Goal: Navigation & Orientation: Find specific page/section

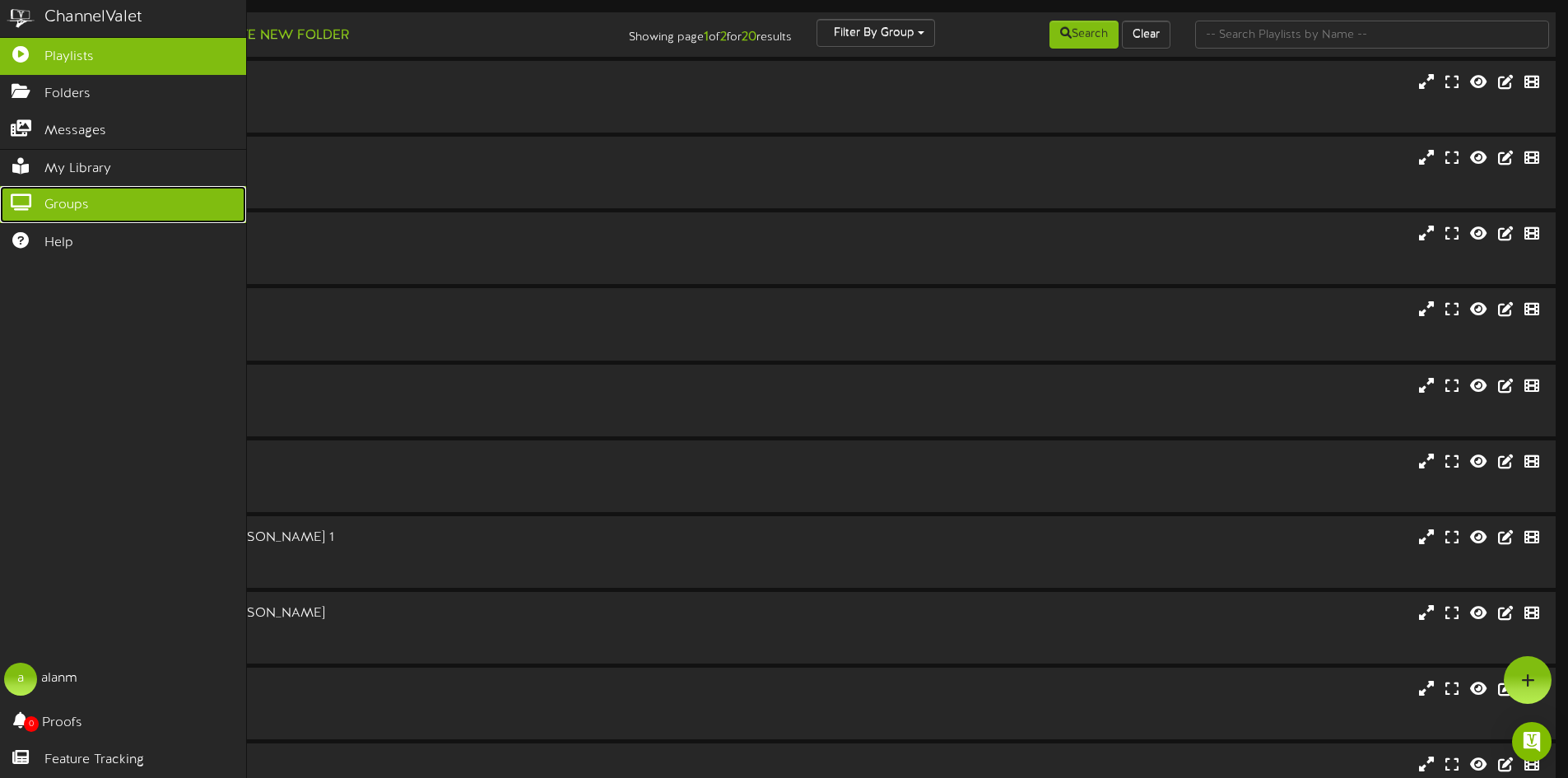
click at [52, 196] on span "Groups" at bounding box center [66, 206] width 44 height 19
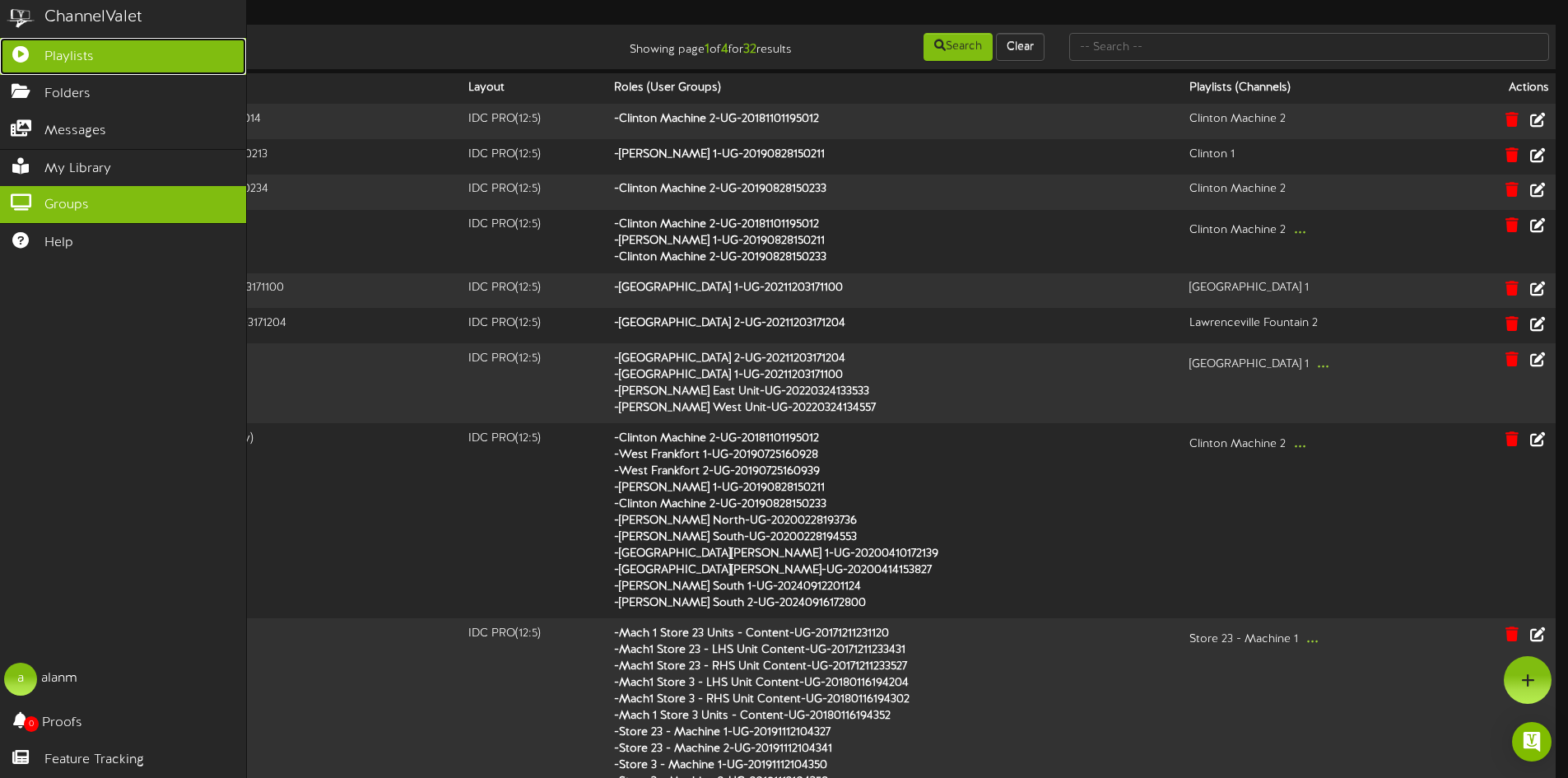
click at [159, 58] on link "Playlists" at bounding box center [123, 56] width 246 height 37
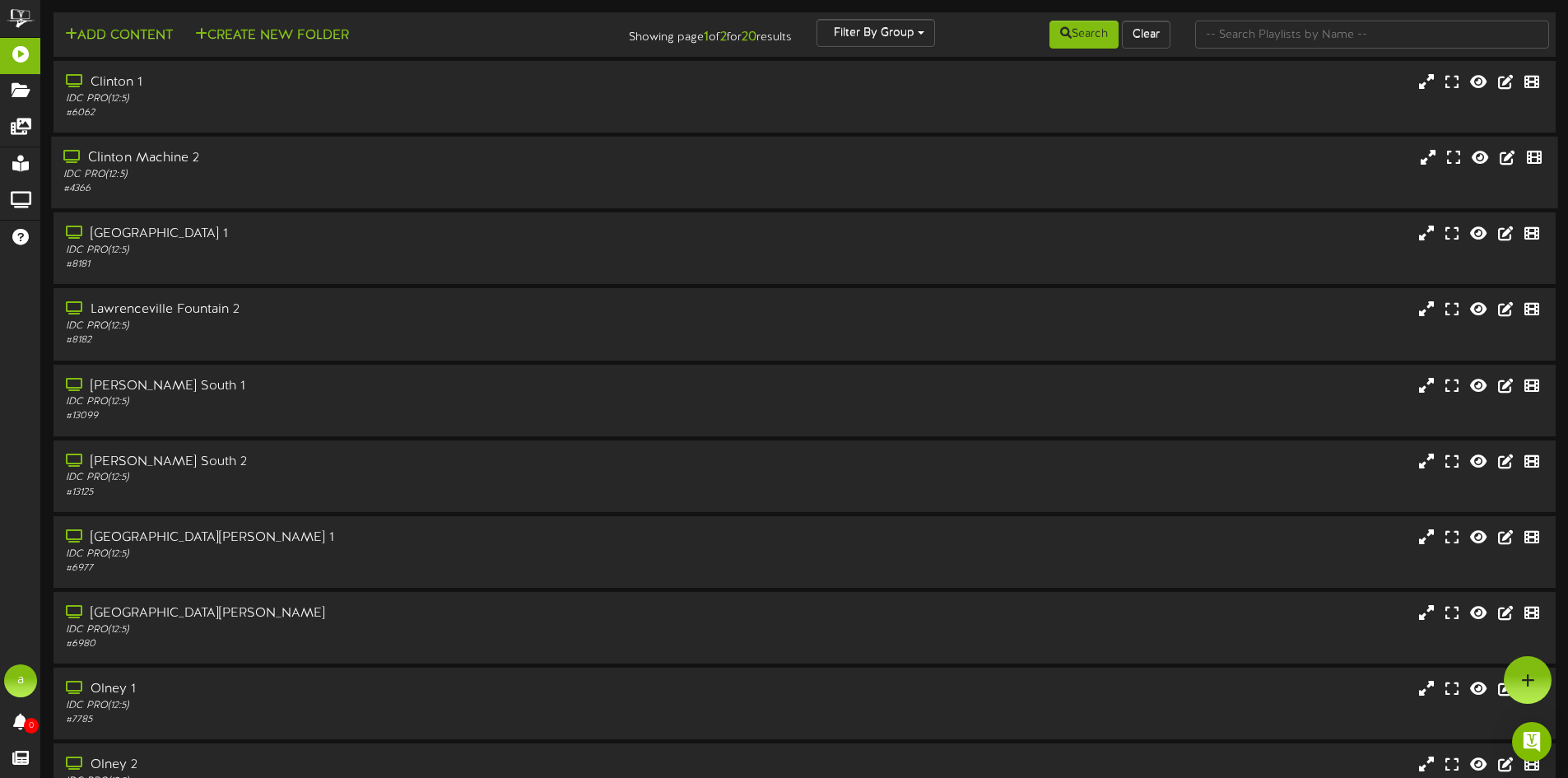
click at [337, 145] on div "Clinton Machine 2 IDC PRO ( 12:5 ) # 4366" at bounding box center [804, 173] width 1506 height 72
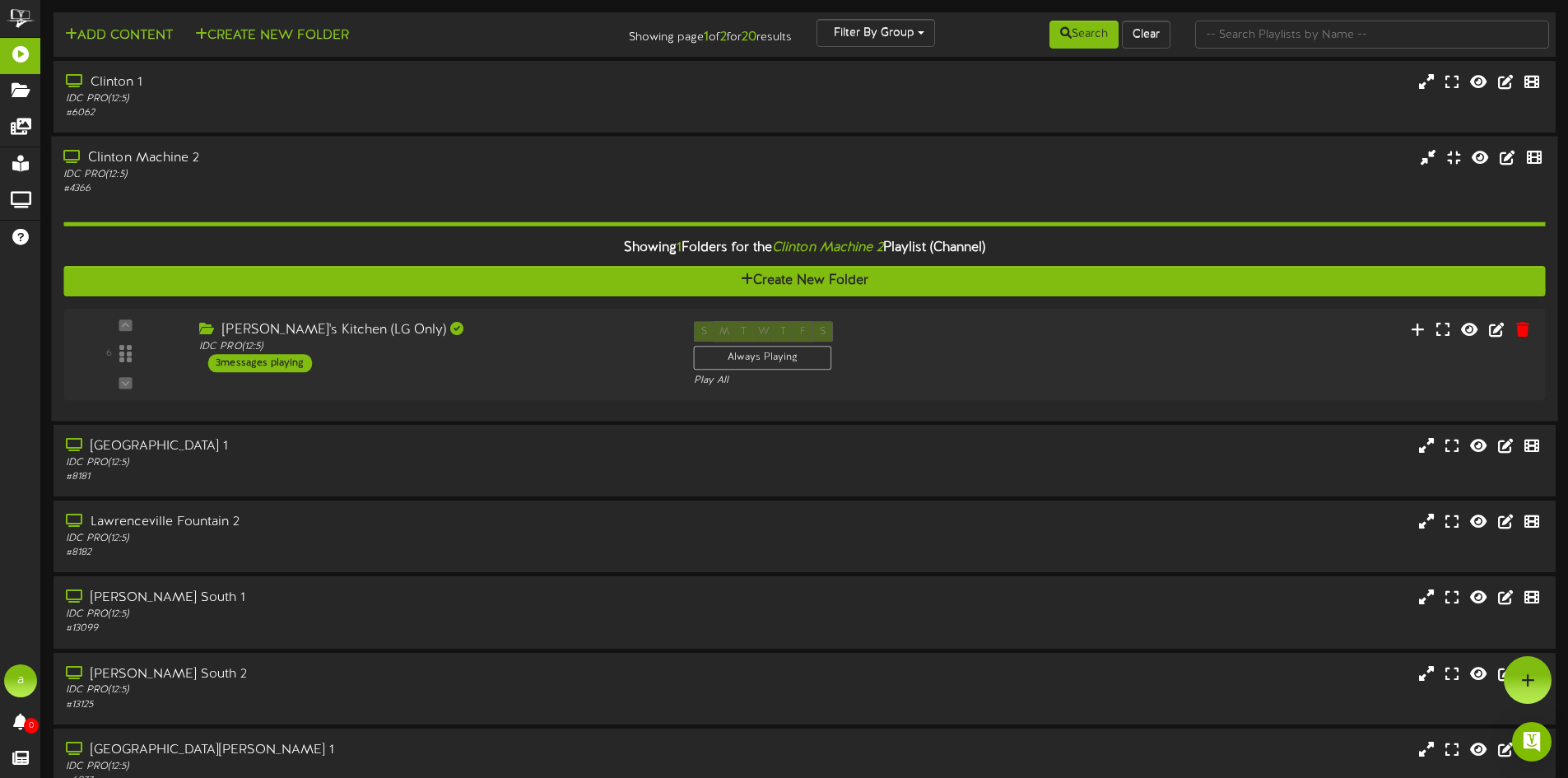
click at [651, 171] on div "IDC PRO ( 12:5 )" at bounding box center [365, 175] width 603 height 14
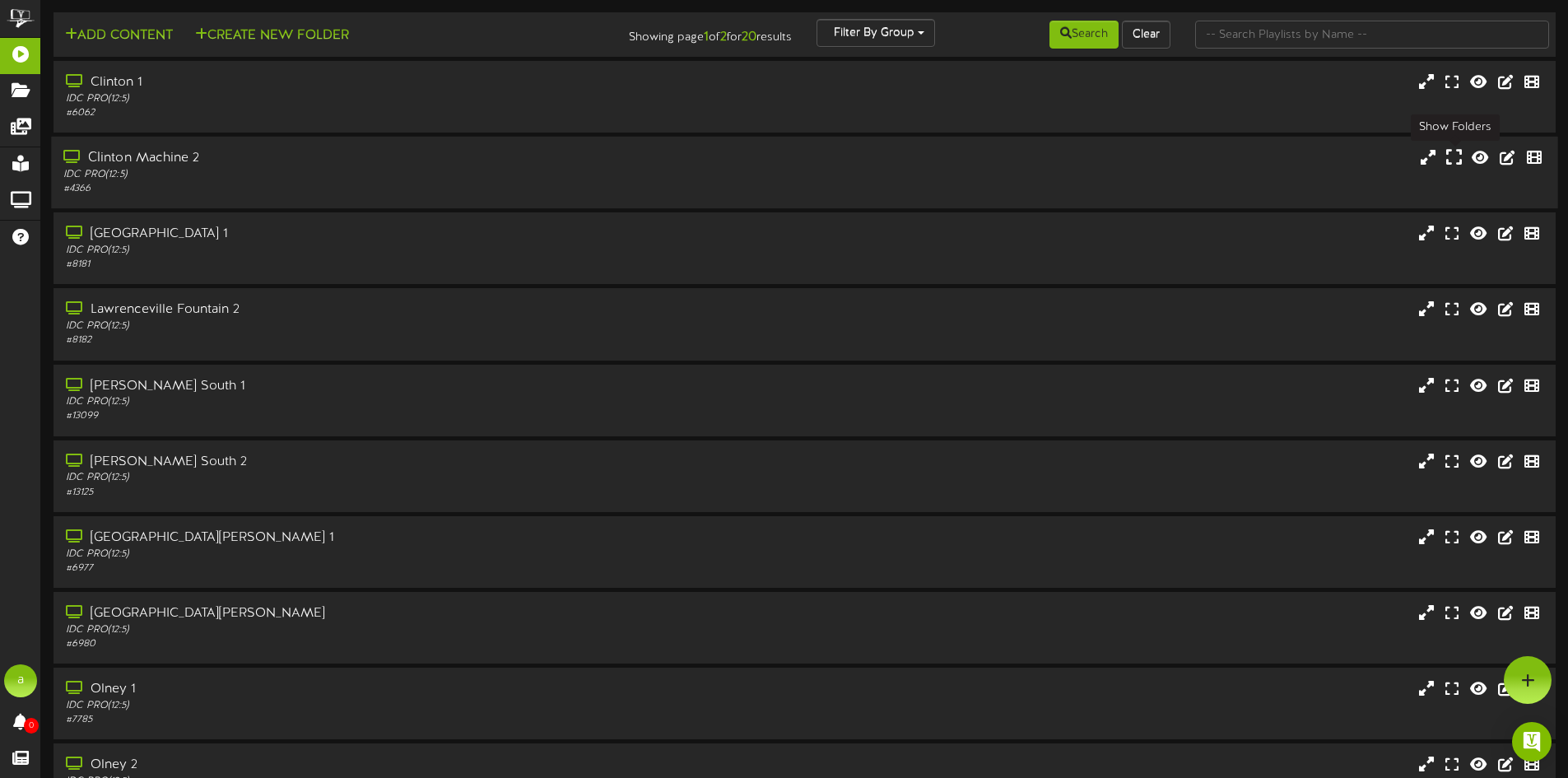
click at [1462, 154] on icon at bounding box center [1455, 157] width 16 height 18
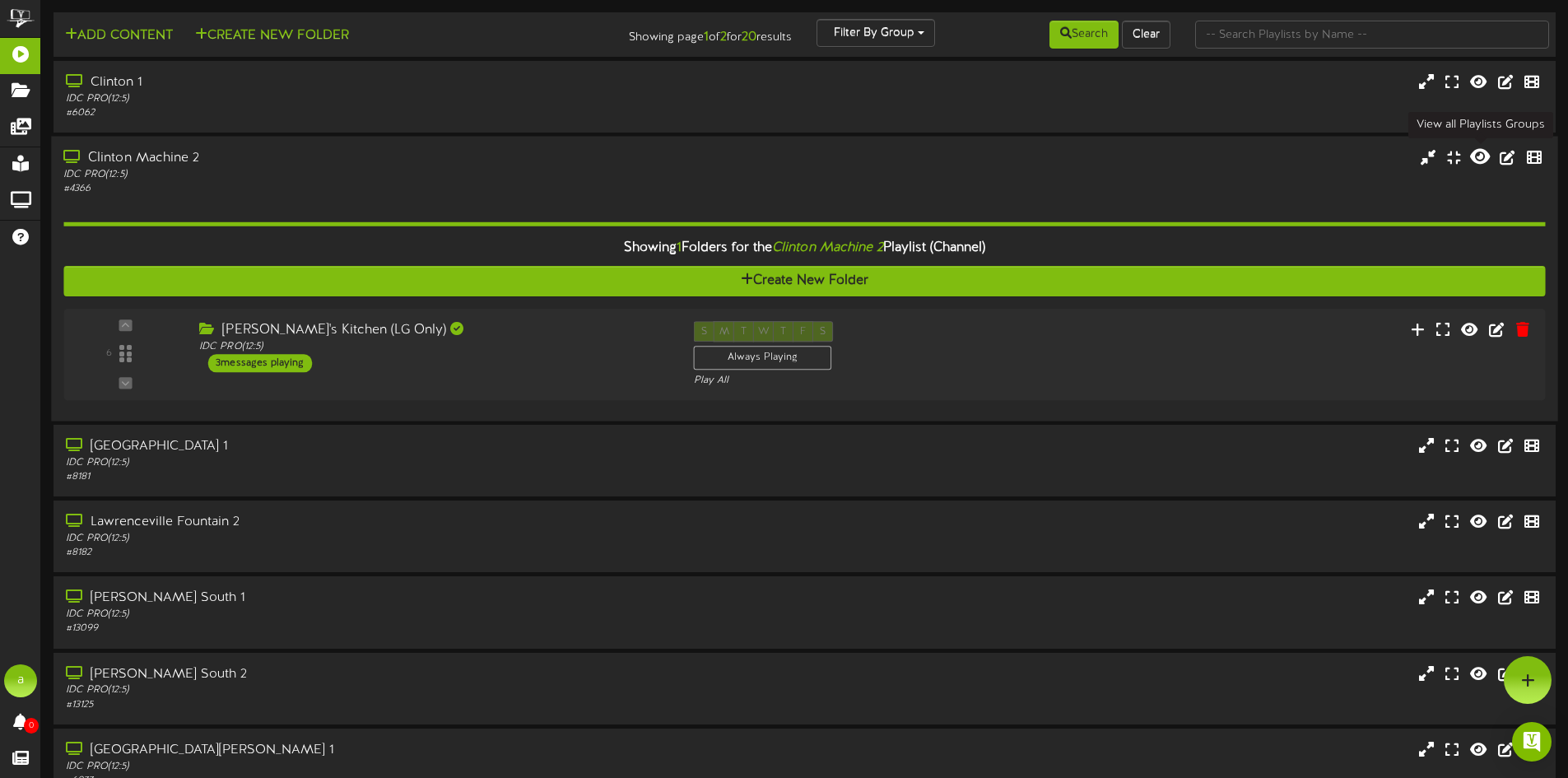
click at [1476, 155] on icon at bounding box center [1480, 156] width 20 height 18
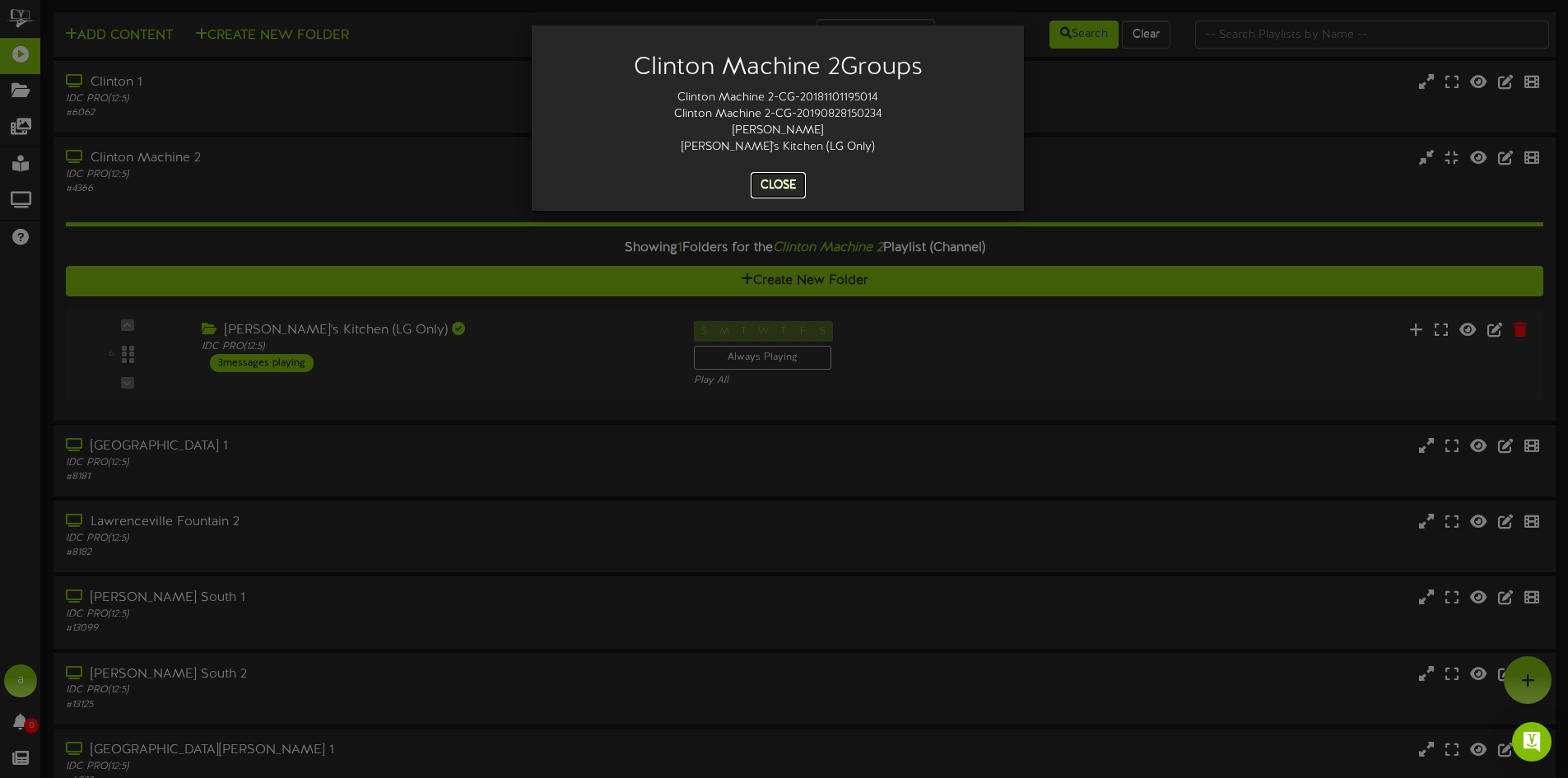
click at [771, 173] on button "Close" at bounding box center [778, 185] width 55 height 26
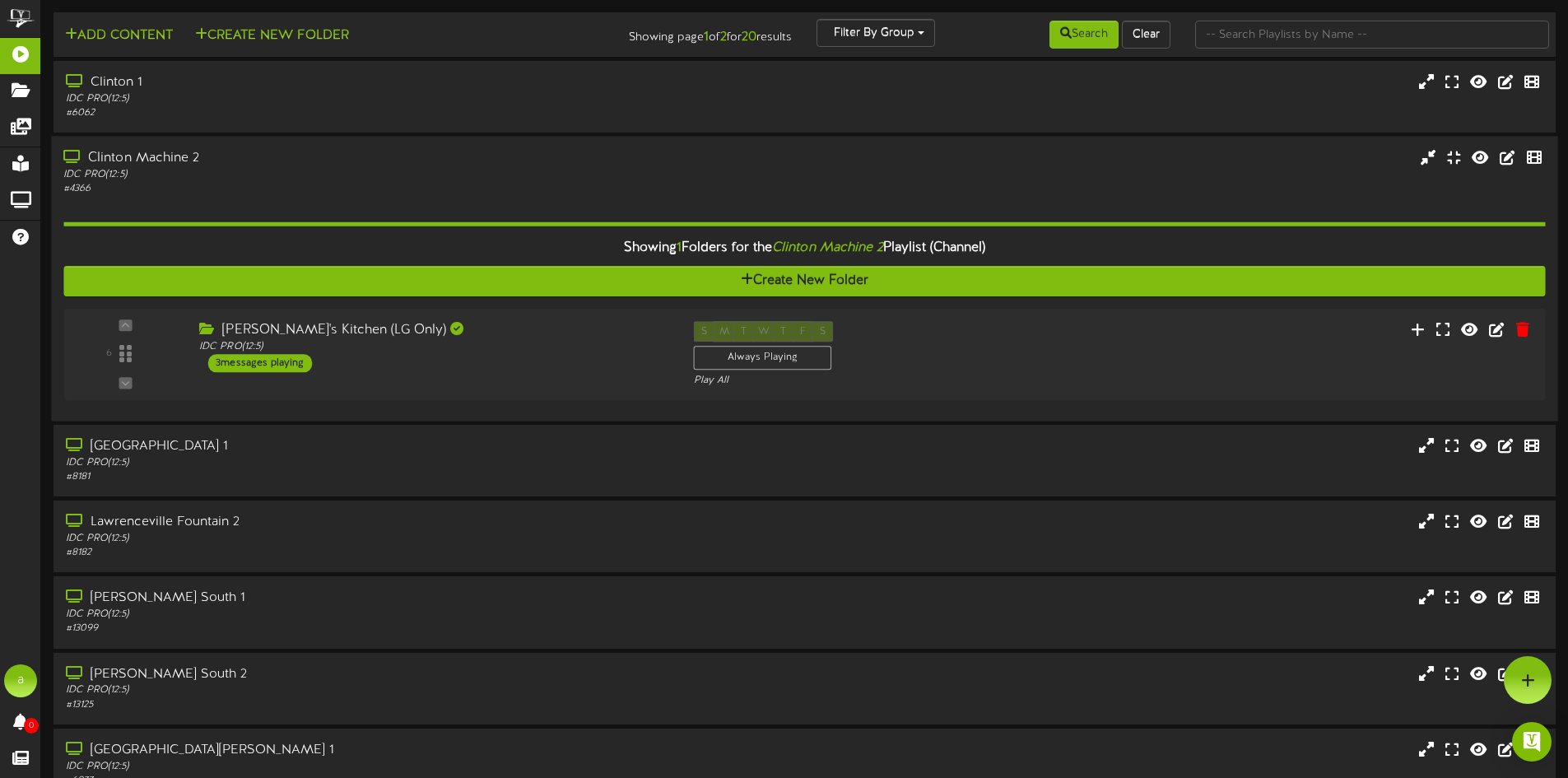
click at [458, 170] on div "IDC PRO ( 12:5 )" at bounding box center [365, 175] width 603 height 14
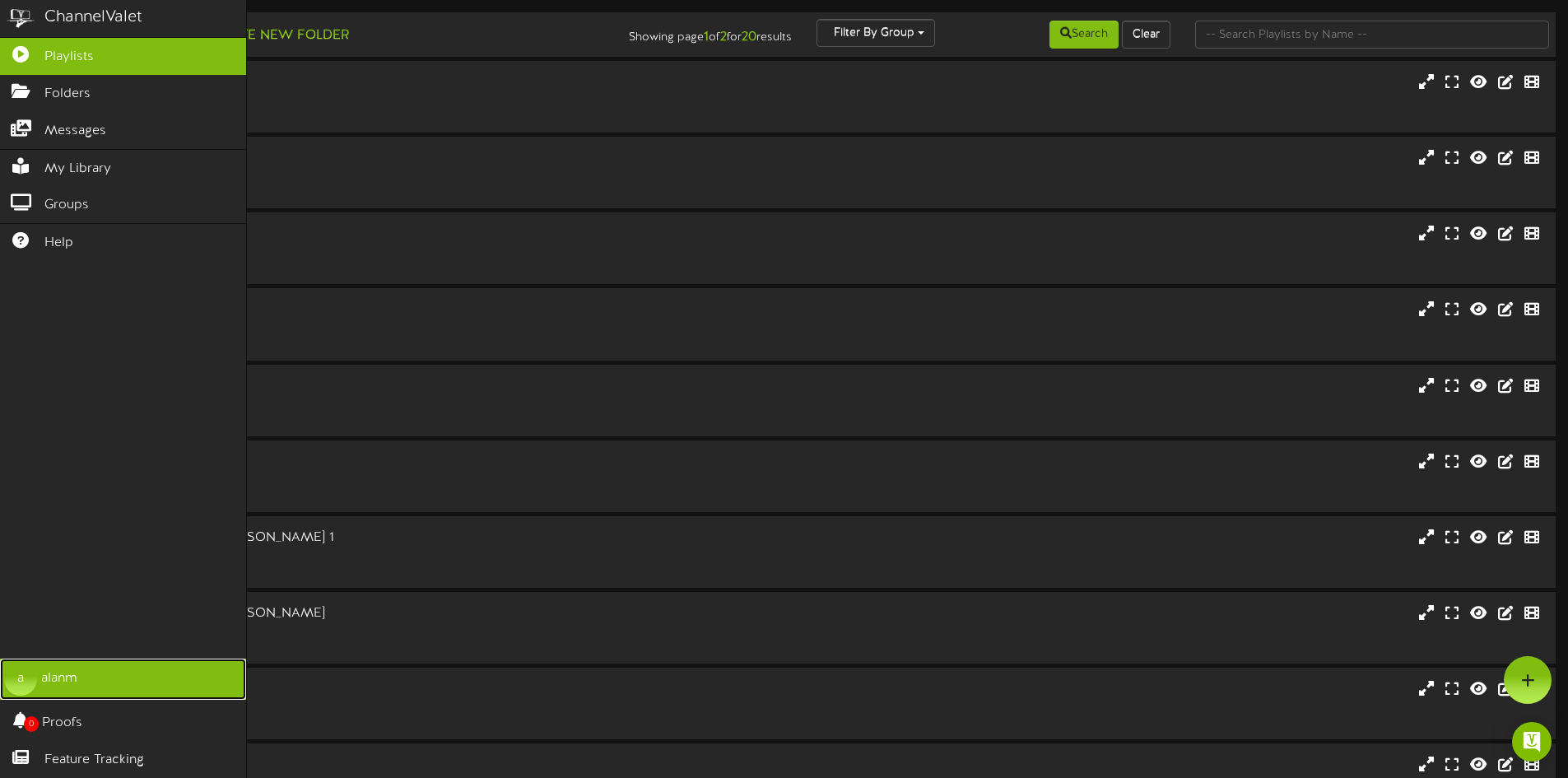
click at [28, 666] on div "a" at bounding box center [21, 679] width 33 height 33
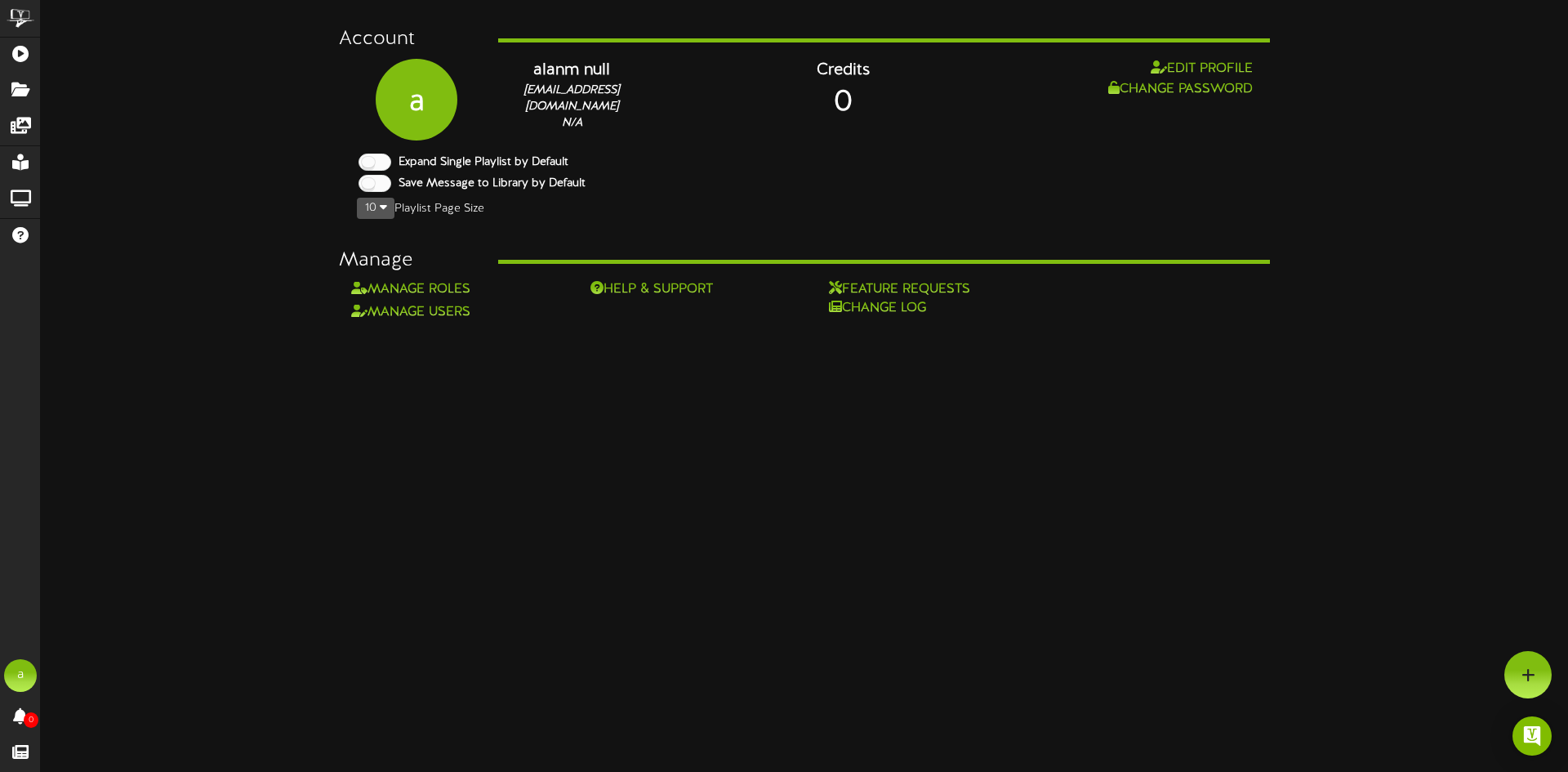
click at [380, 212] on icon "button" at bounding box center [383, 206] width 7 height 11
click at [374, 289] on div "25" at bounding box center [416, 286] width 129 height 24
click at [435, 322] on html "ChannelValet Playlists Folders Messages My Library Groups Help a alanm 0 Proofs…" at bounding box center [784, 161] width 1568 height 322
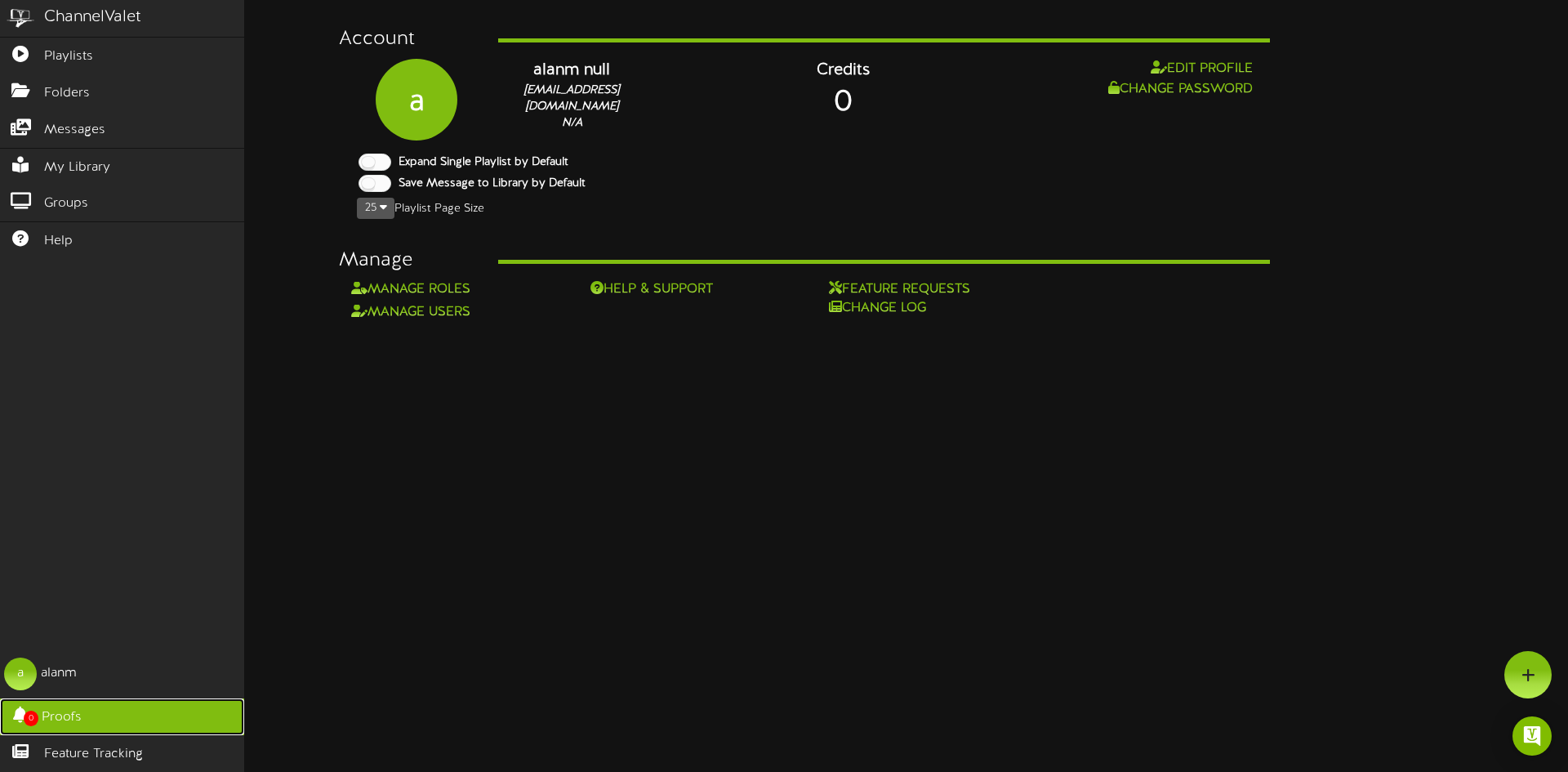
click at [46, 717] on span "Proofs" at bounding box center [61, 717] width 40 height 19
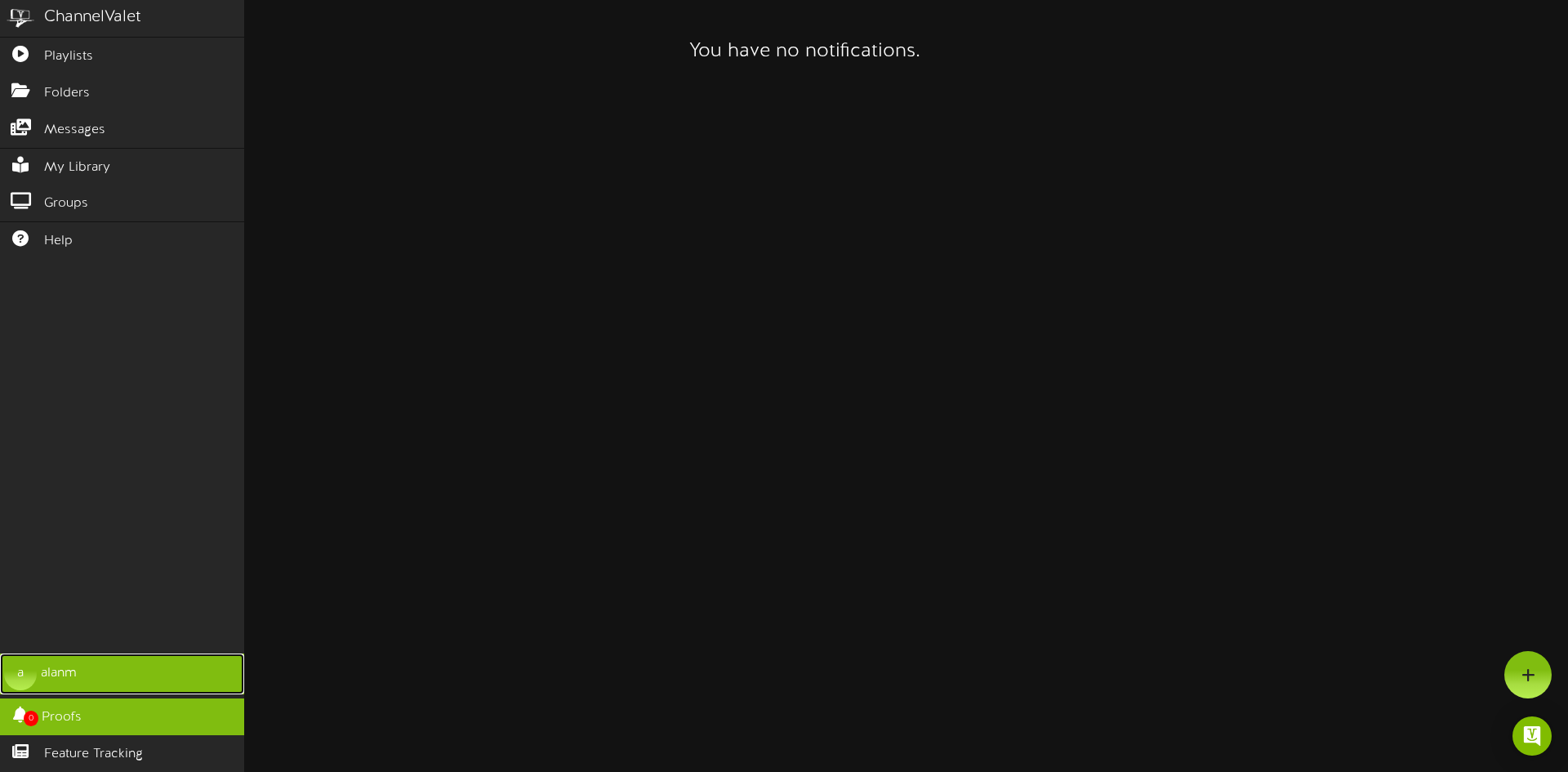
click at [105, 685] on link "a alanm" at bounding box center [122, 673] width 244 height 41
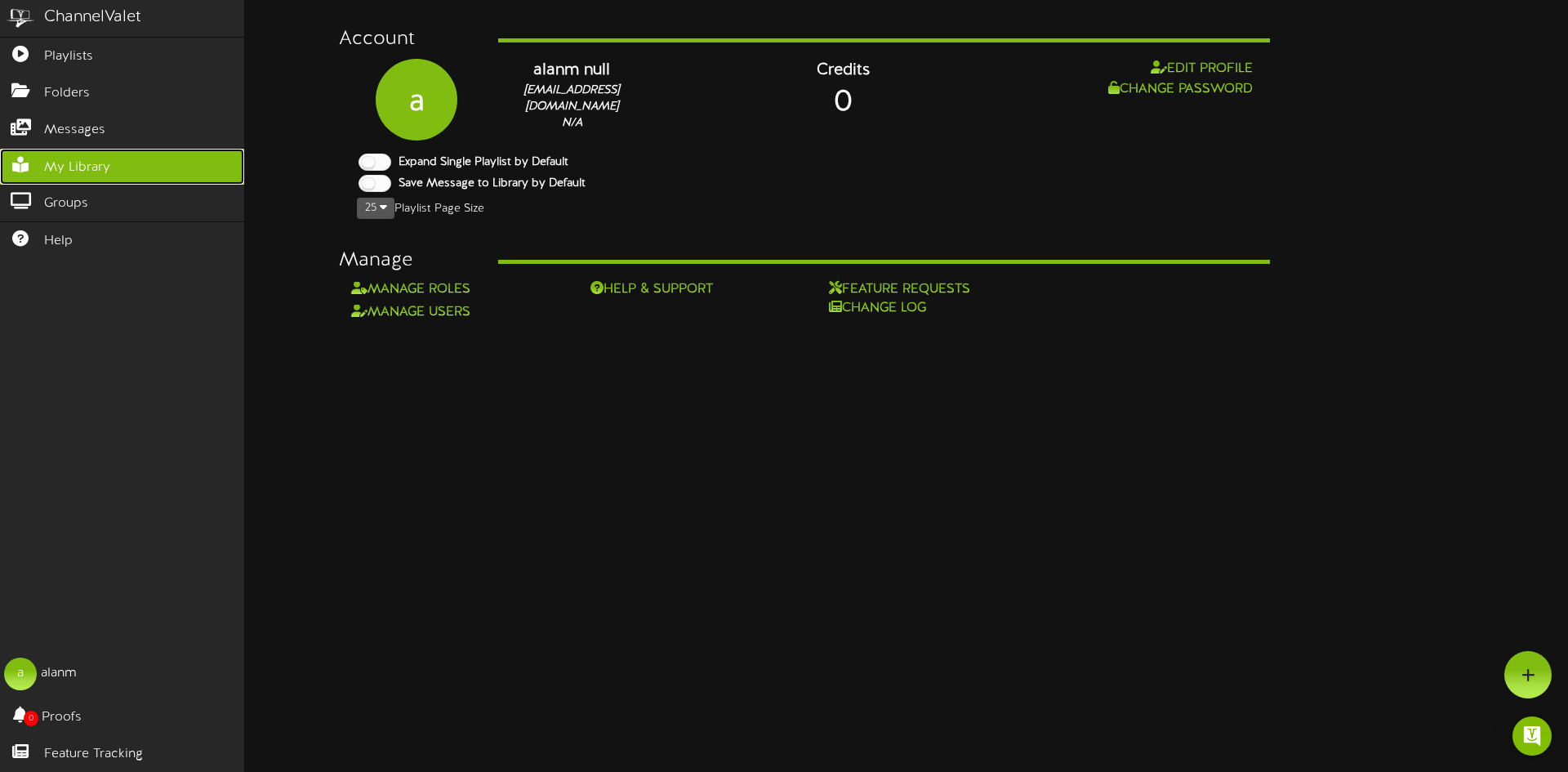
click at [68, 165] on span "My Library" at bounding box center [77, 168] width 66 height 19
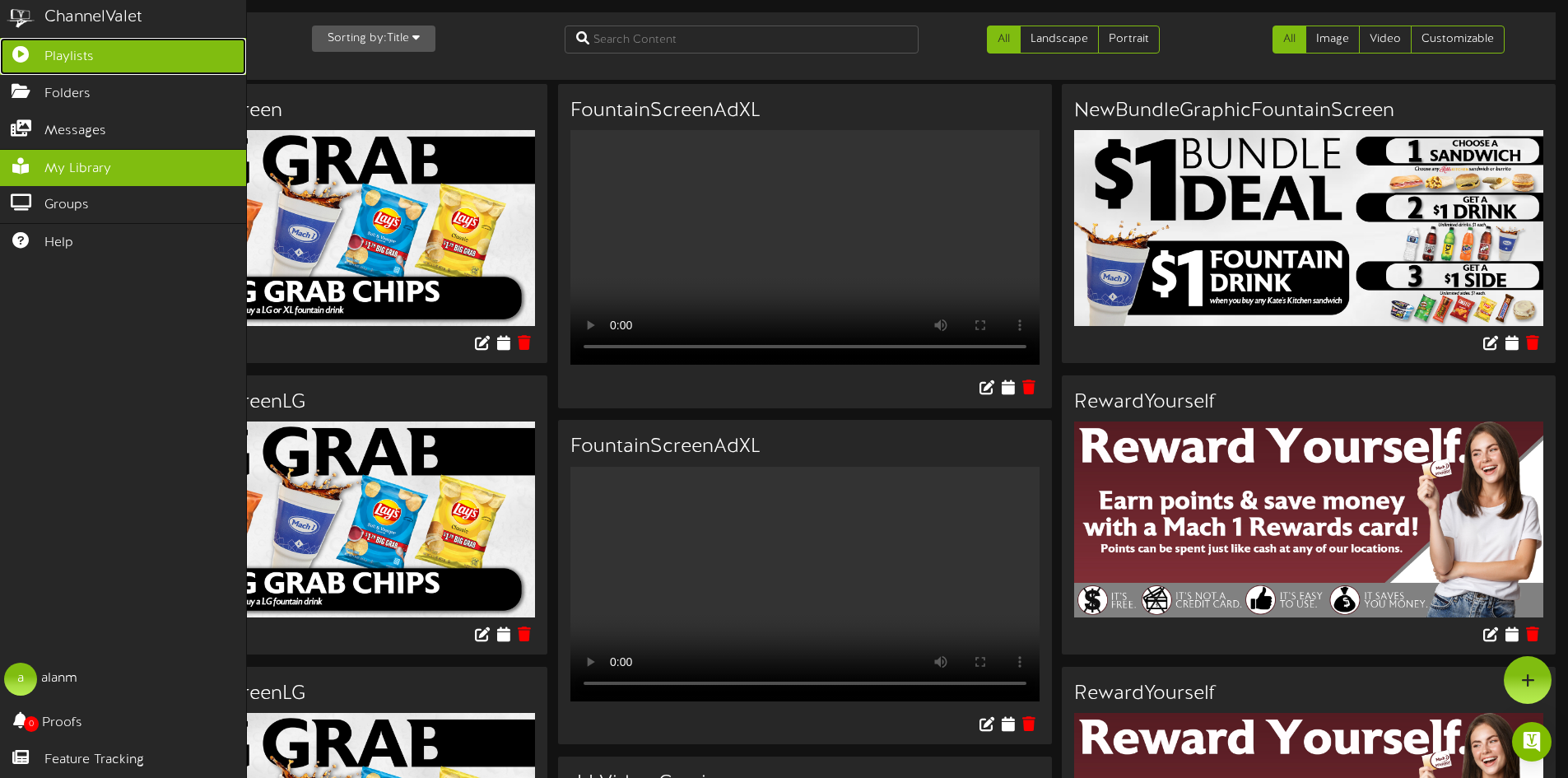
click at [133, 67] on link "Playlists" at bounding box center [123, 56] width 246 height 37
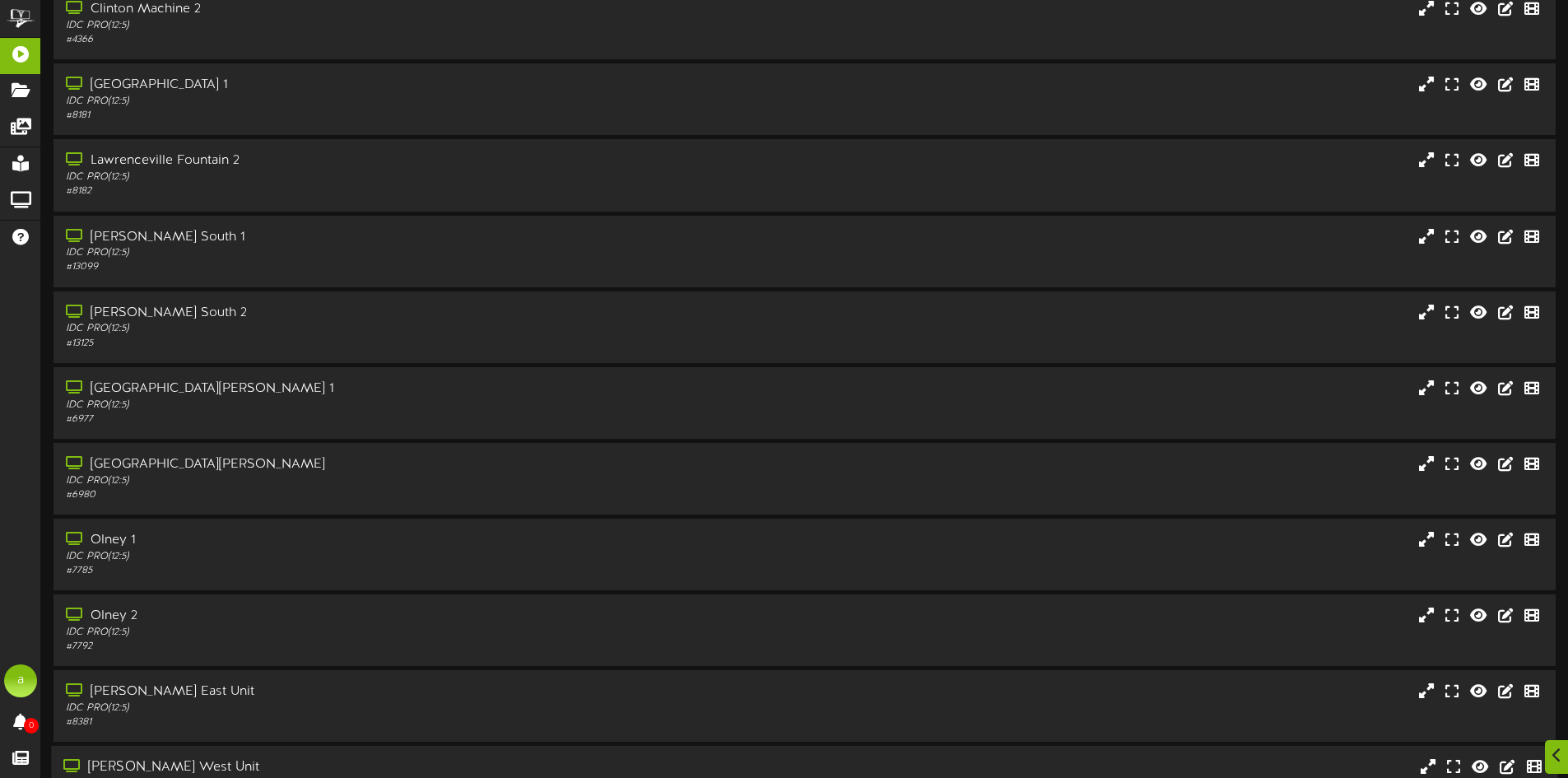
scroll to position [412, 0]
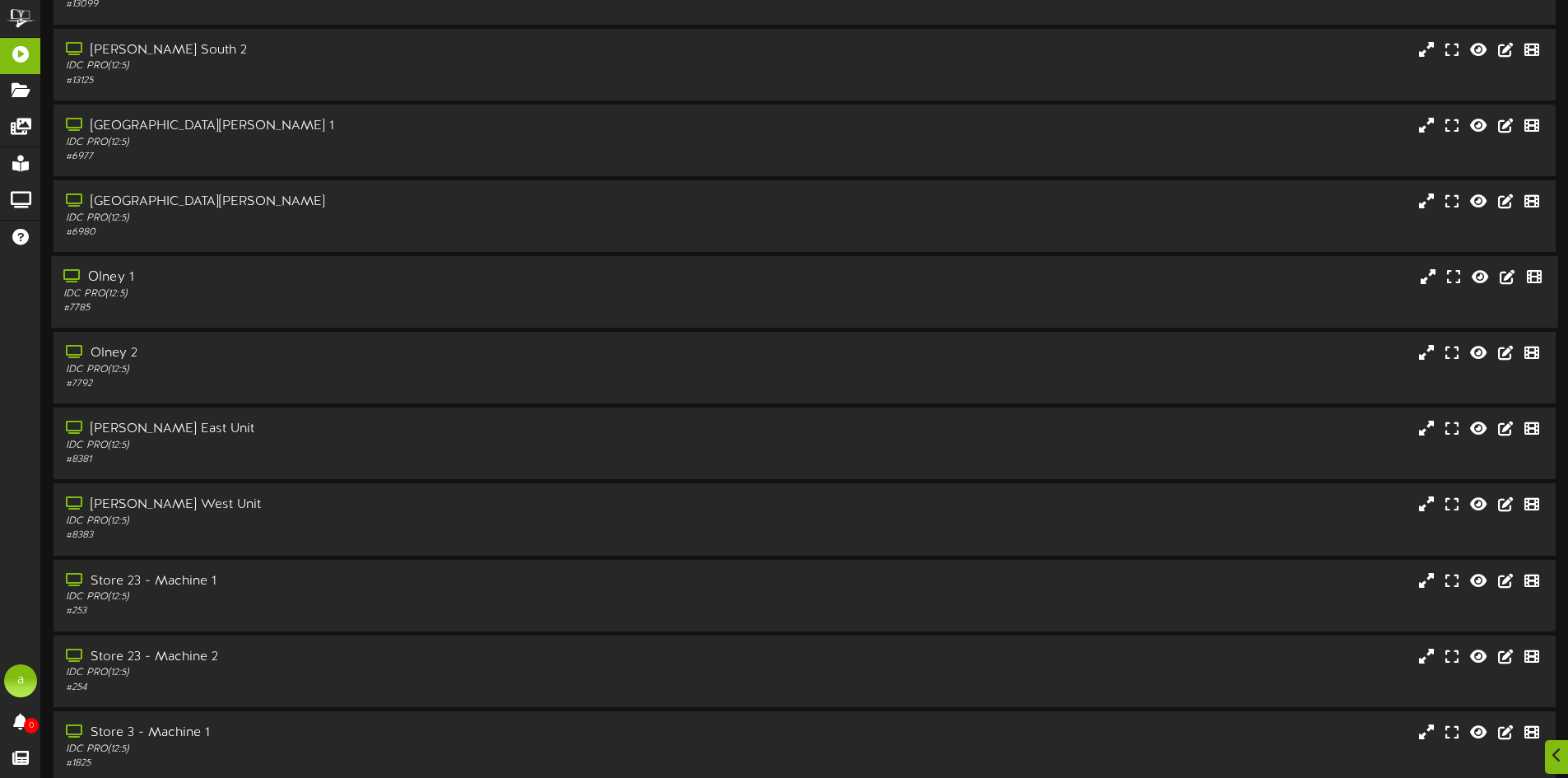
click at [369, 295] on div "IDC PRO ( 12:5 )" at bounding box center [365, 294] width 603 height 14
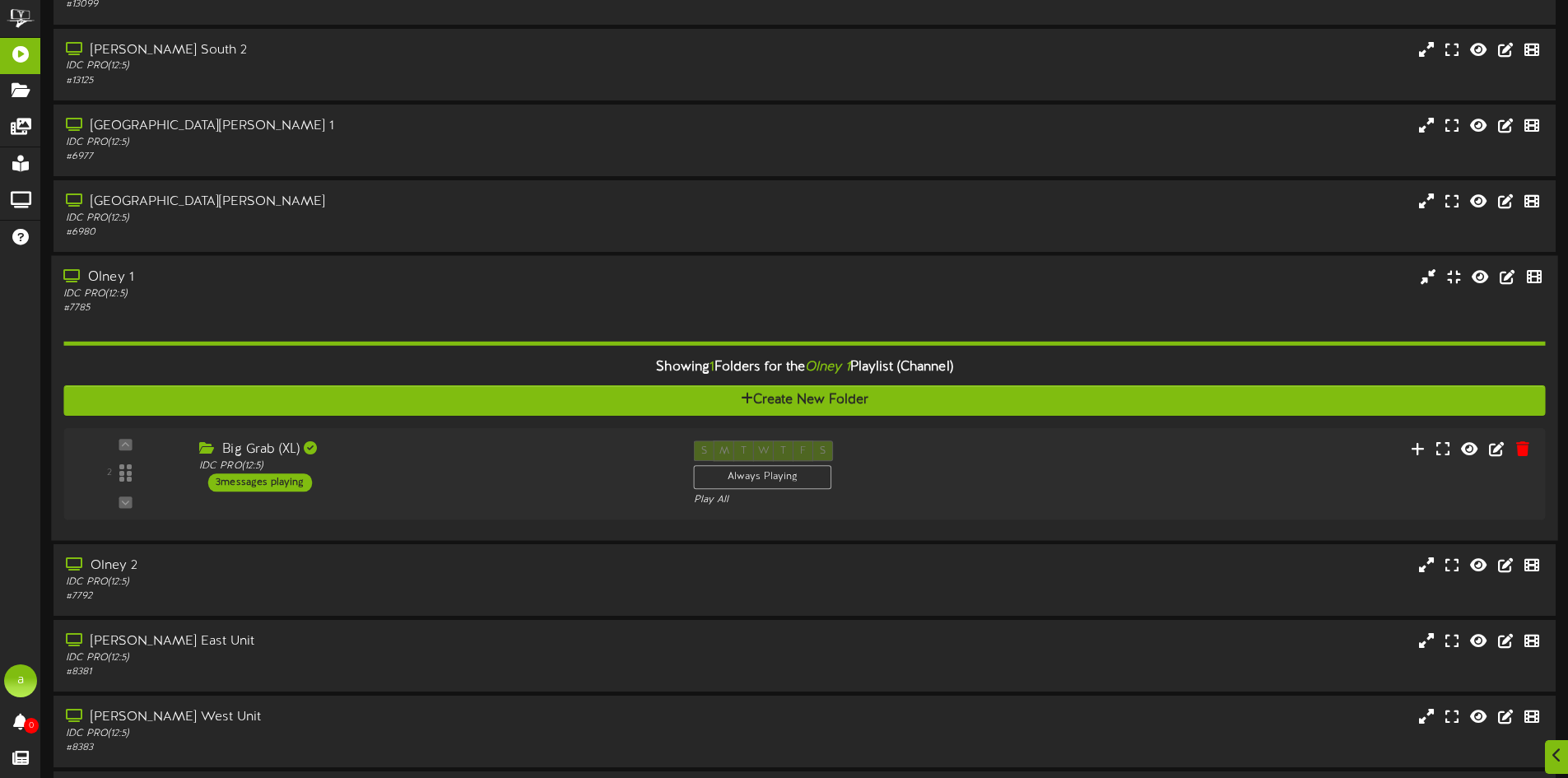
click at [373, 273] on div "Olney 1" at bounding box center [365, 278] width 603 height 19
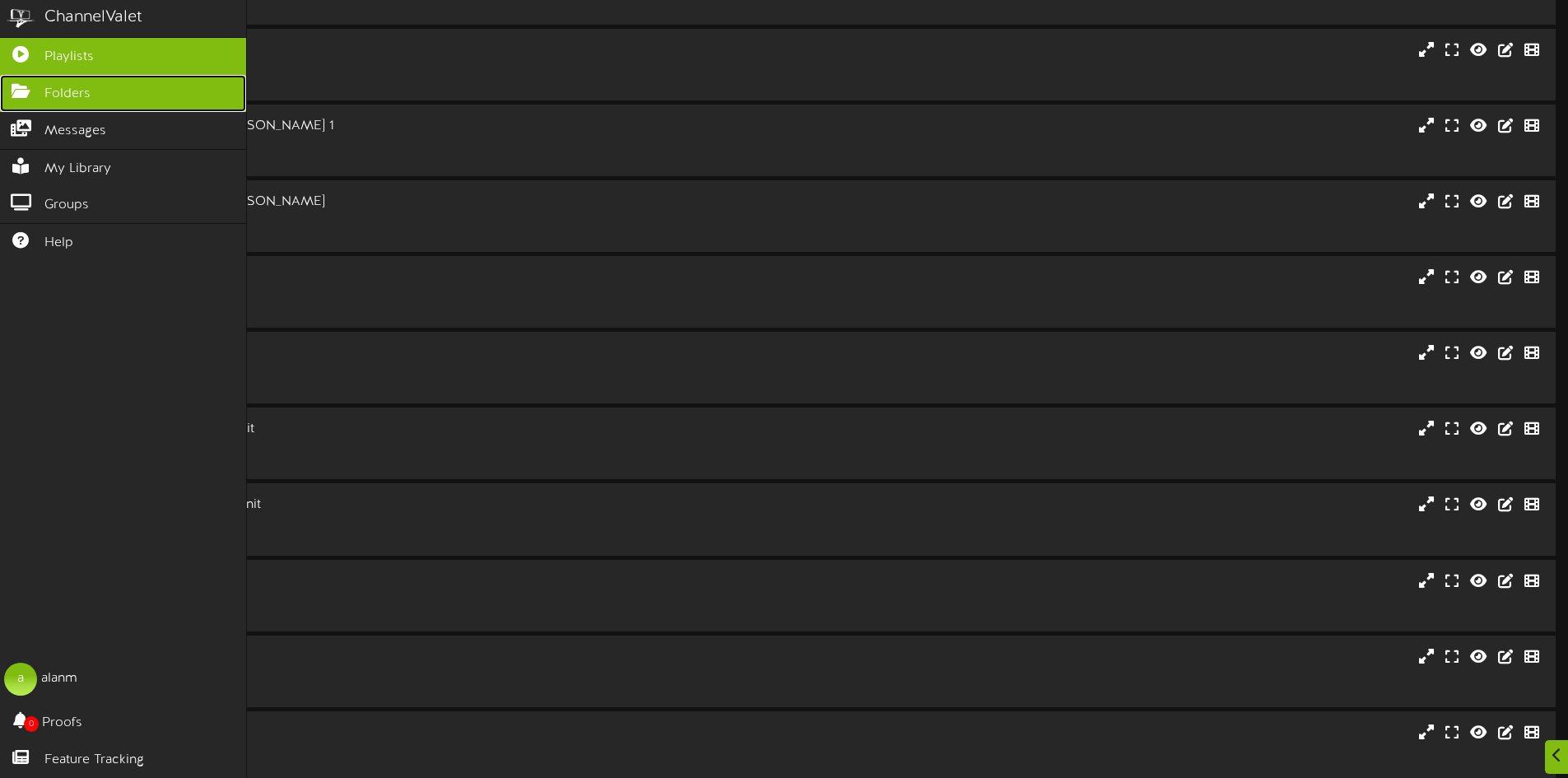
click at [182, 95] on link "Folders" at bounding box center [123, 93] width 246 height 37
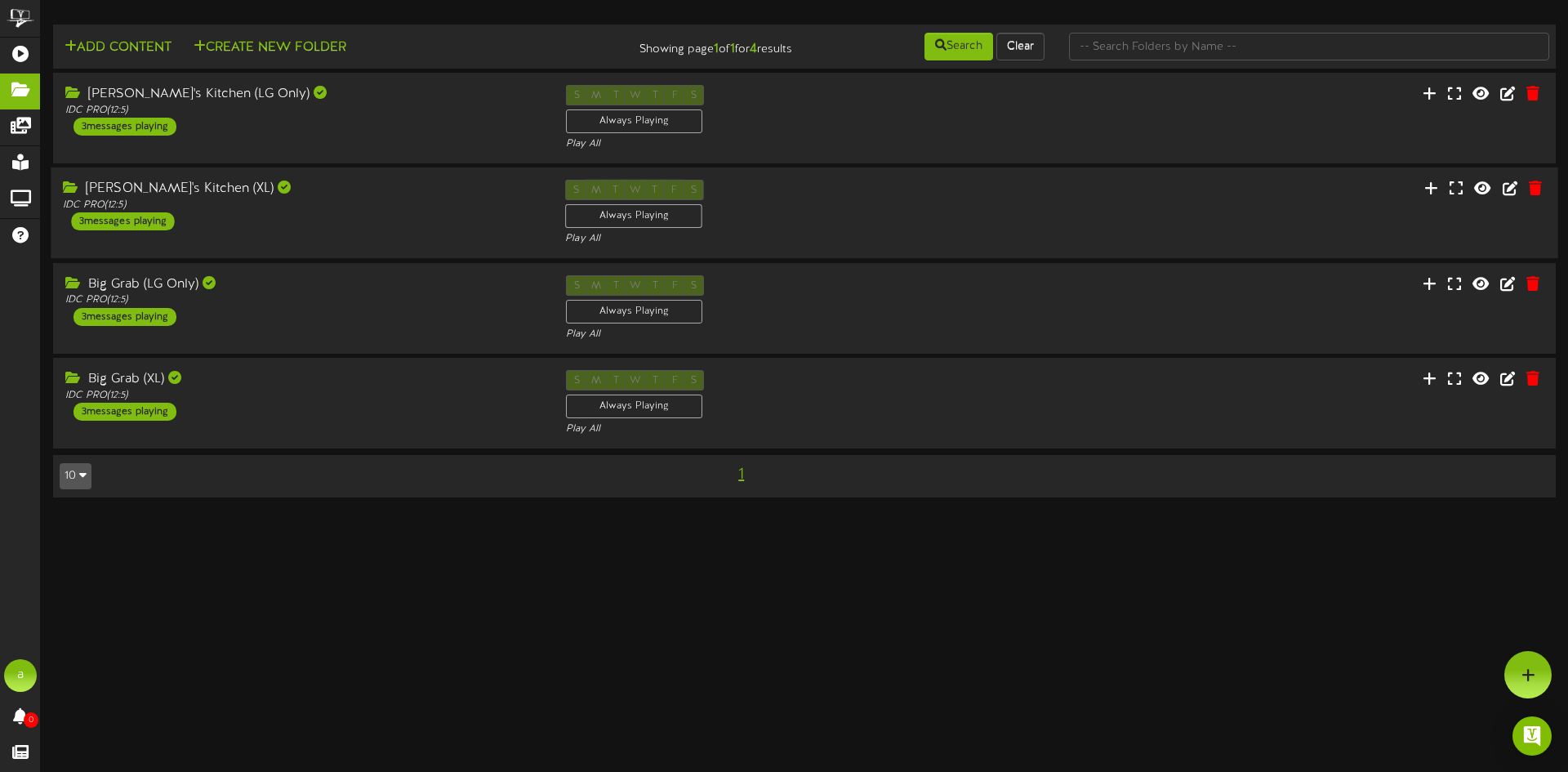
click at [354, 236] on div "Kate's Kitchen (XL) IDC PRO ( 12:5 ) 3 messages playing S M T W T F S Always Pl…" at bounding box center [805, 213] width 1508 height 67
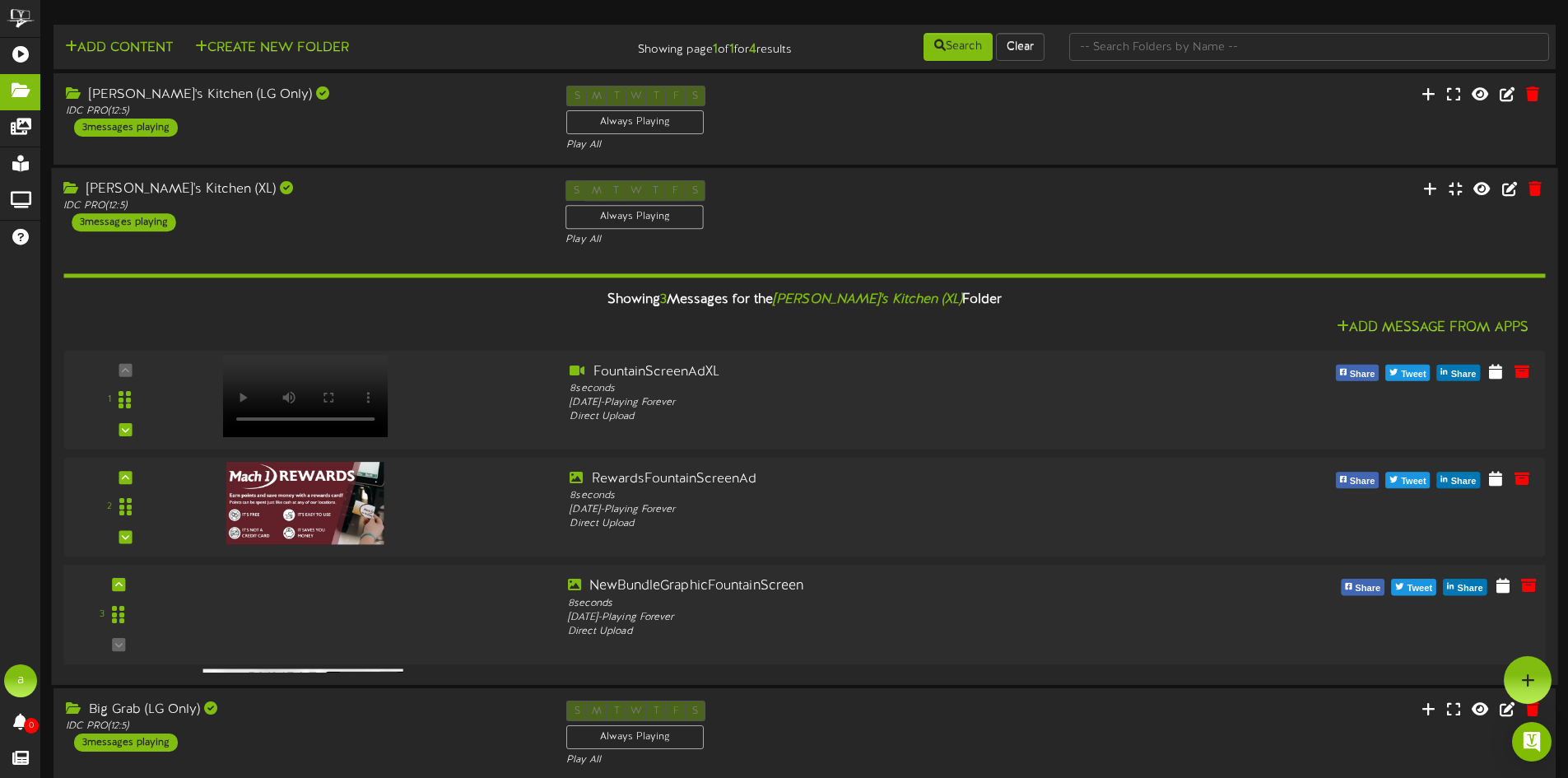
click at [358, 625] on div at bounding box center [298, 593] width 192 height 83
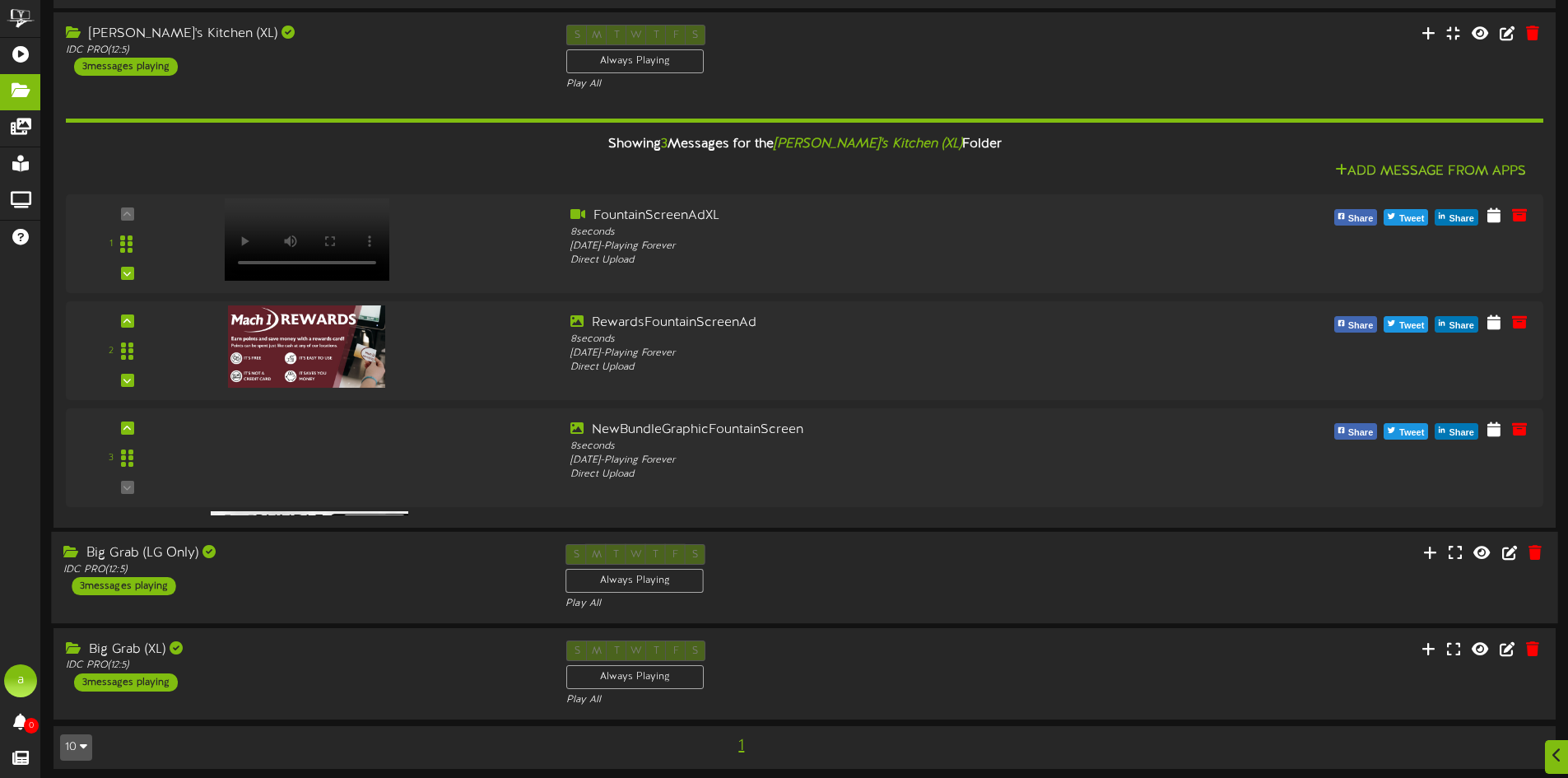
scroll to position [164, 0]
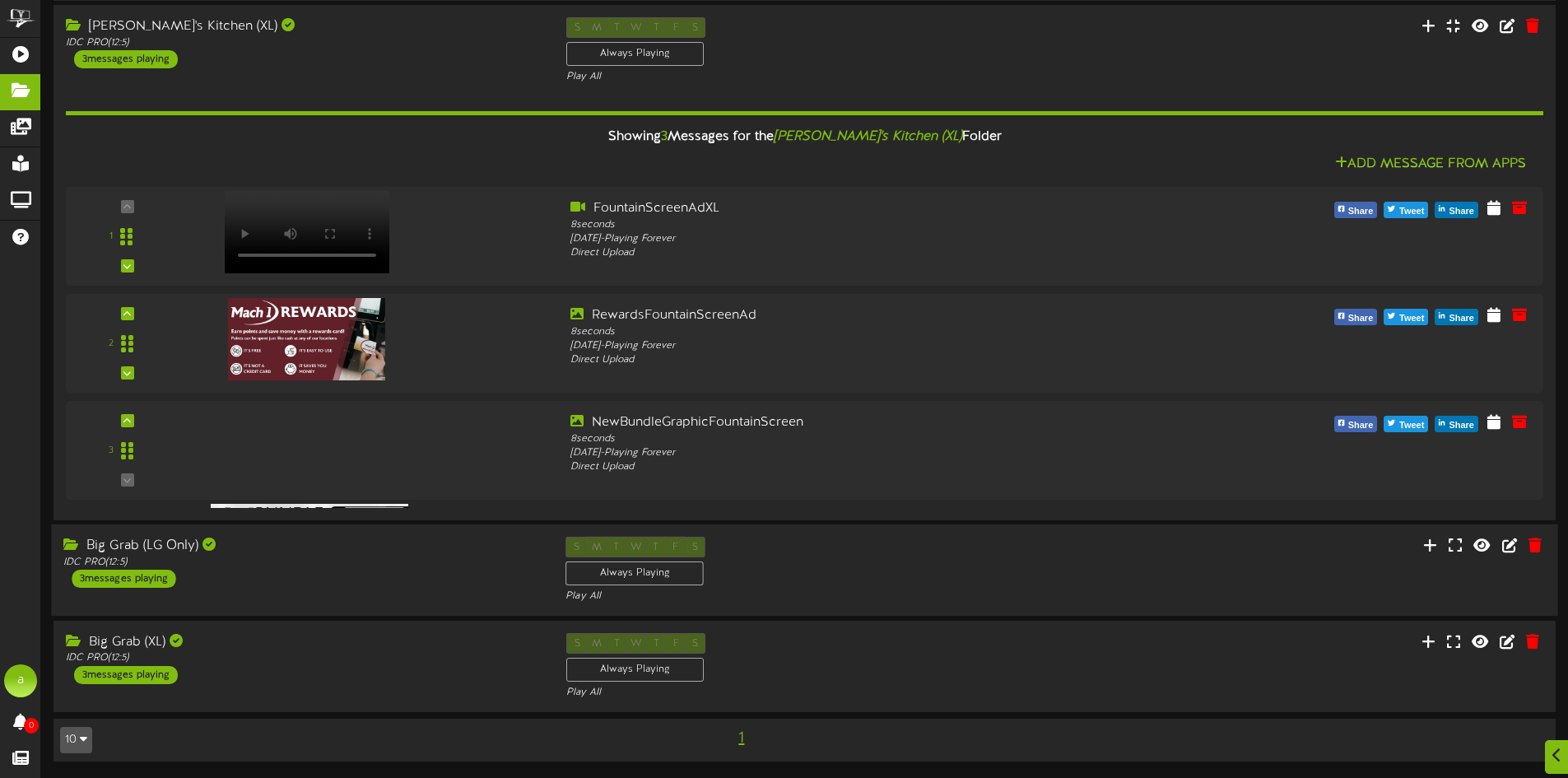
click at [402, 594] on div "Big Grab (LG Only) IDC PRO ( 12:5 ) 3 messages playing S M T W T F S Always Pla…" at bounding box center [804, 570] width 1506 height 67
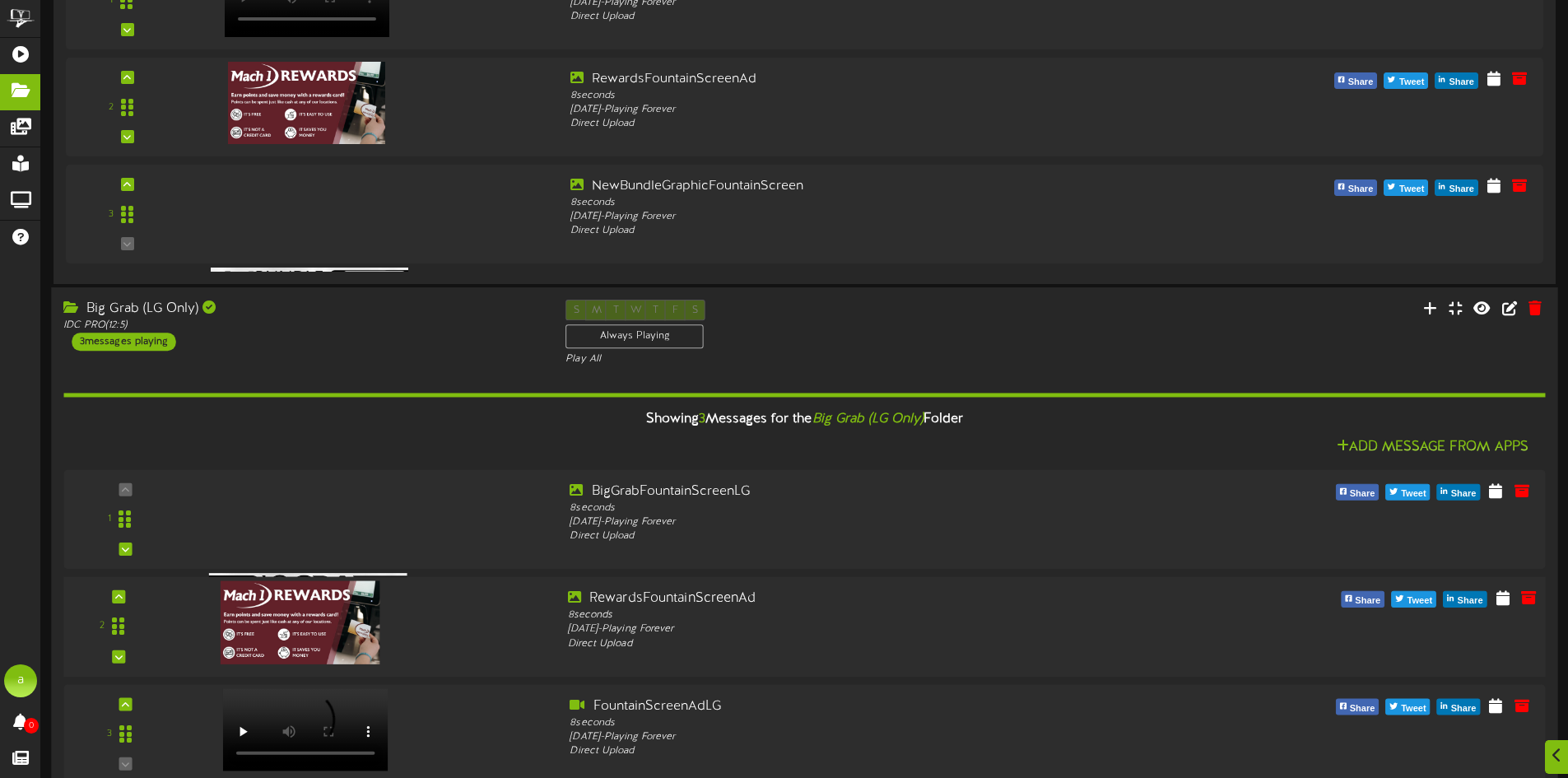
scroll to position [411, 0]
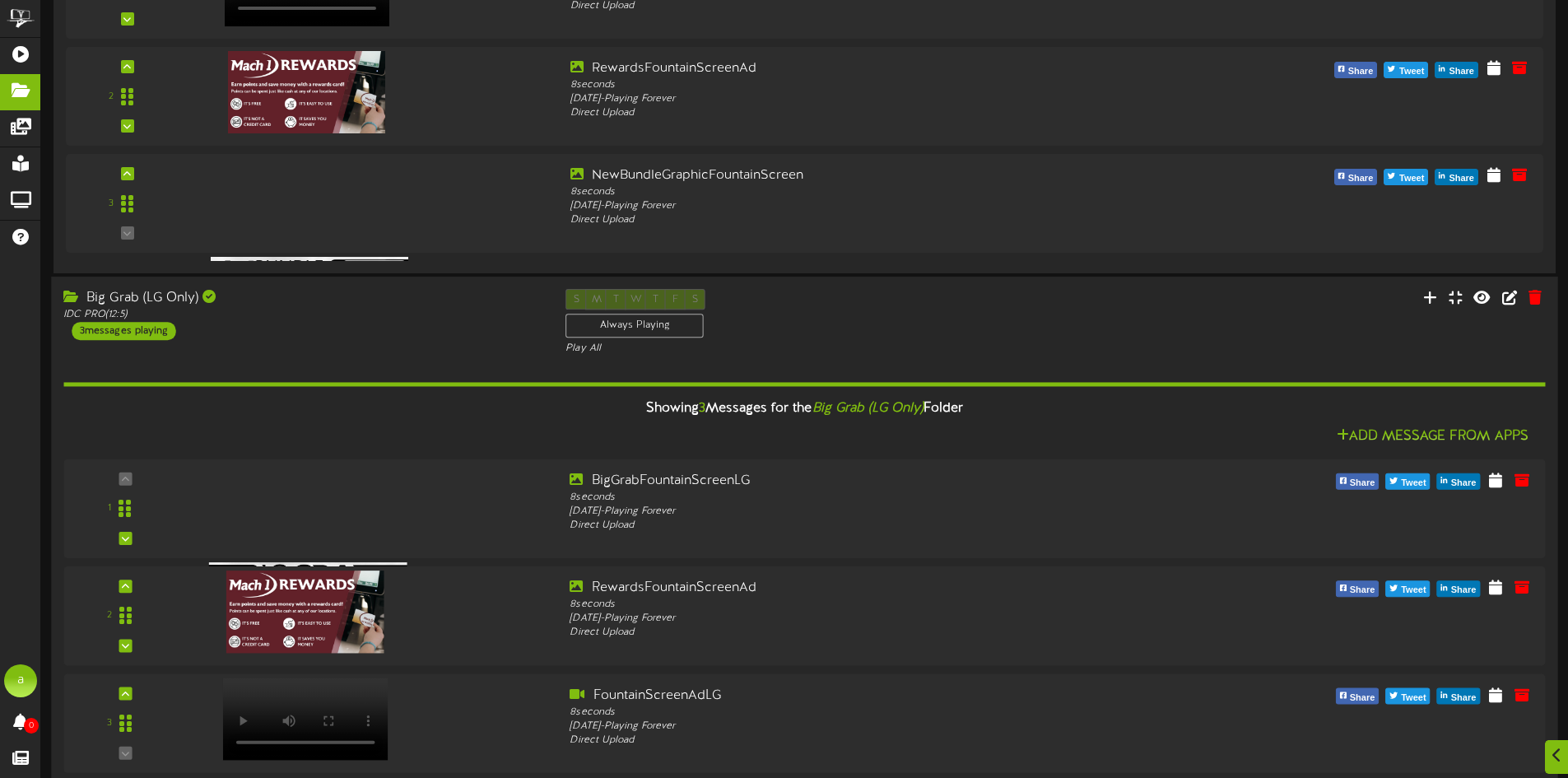
click at [386, 304] on div "Big Grab (LG Only)" at bounding box center [302, 298] width 477 height 19
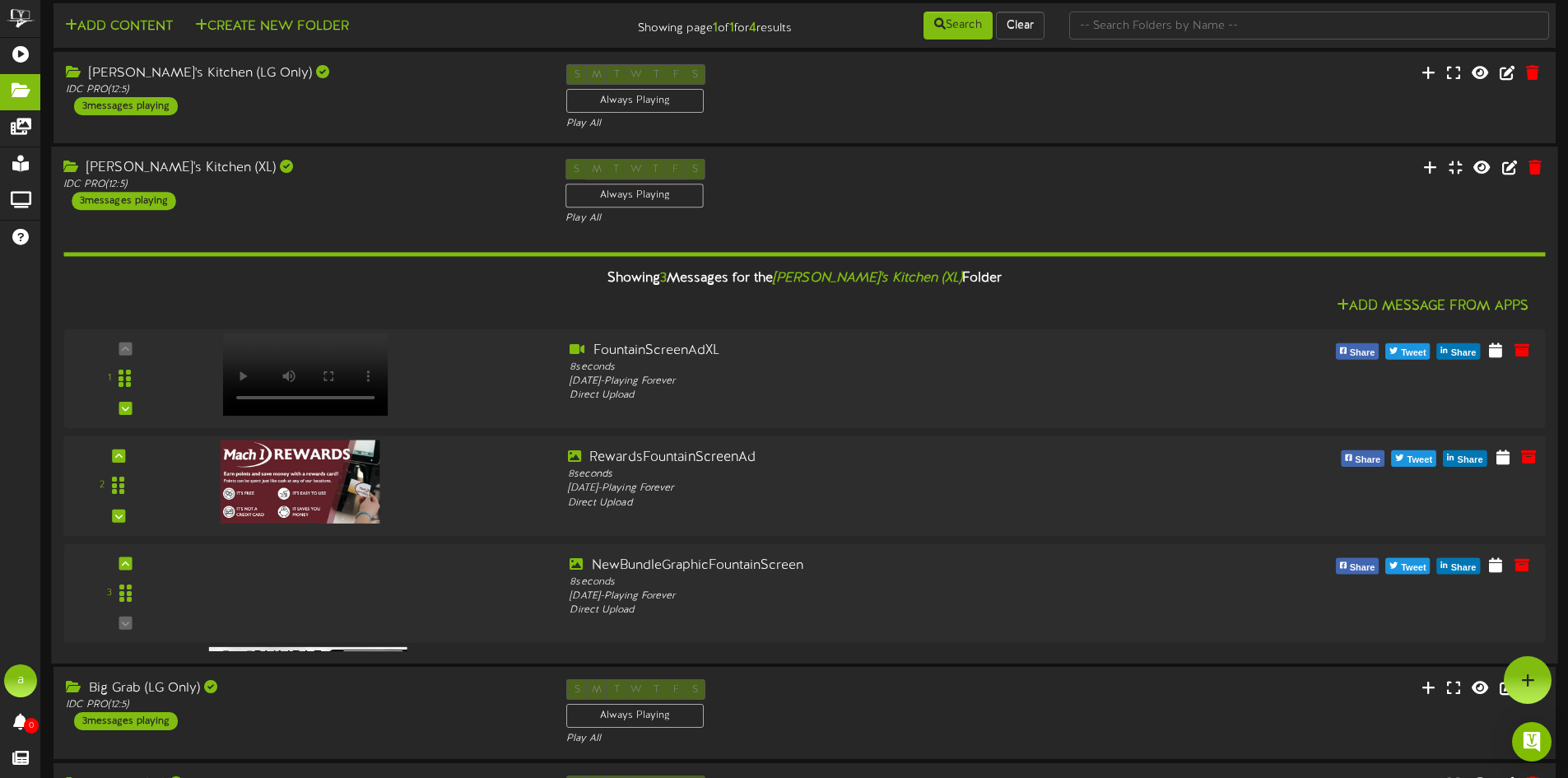
scroll to position [0, 0]
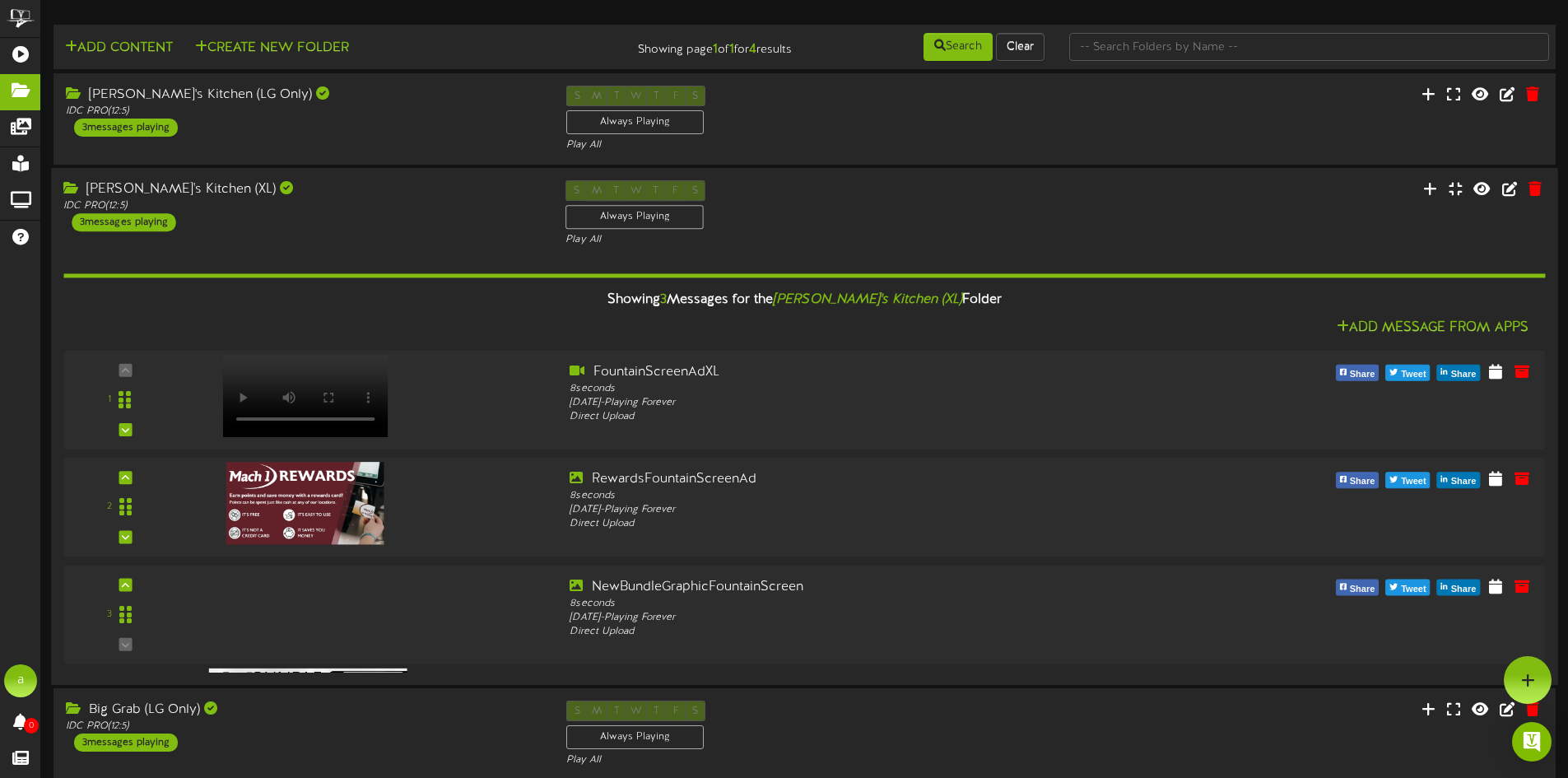
click at [391, 218] on div "Kate's Kitchen (XL) IDC PRO ( 12:5 ) 3 messages playing" at bounding box center [303, 206] width 502 height 51
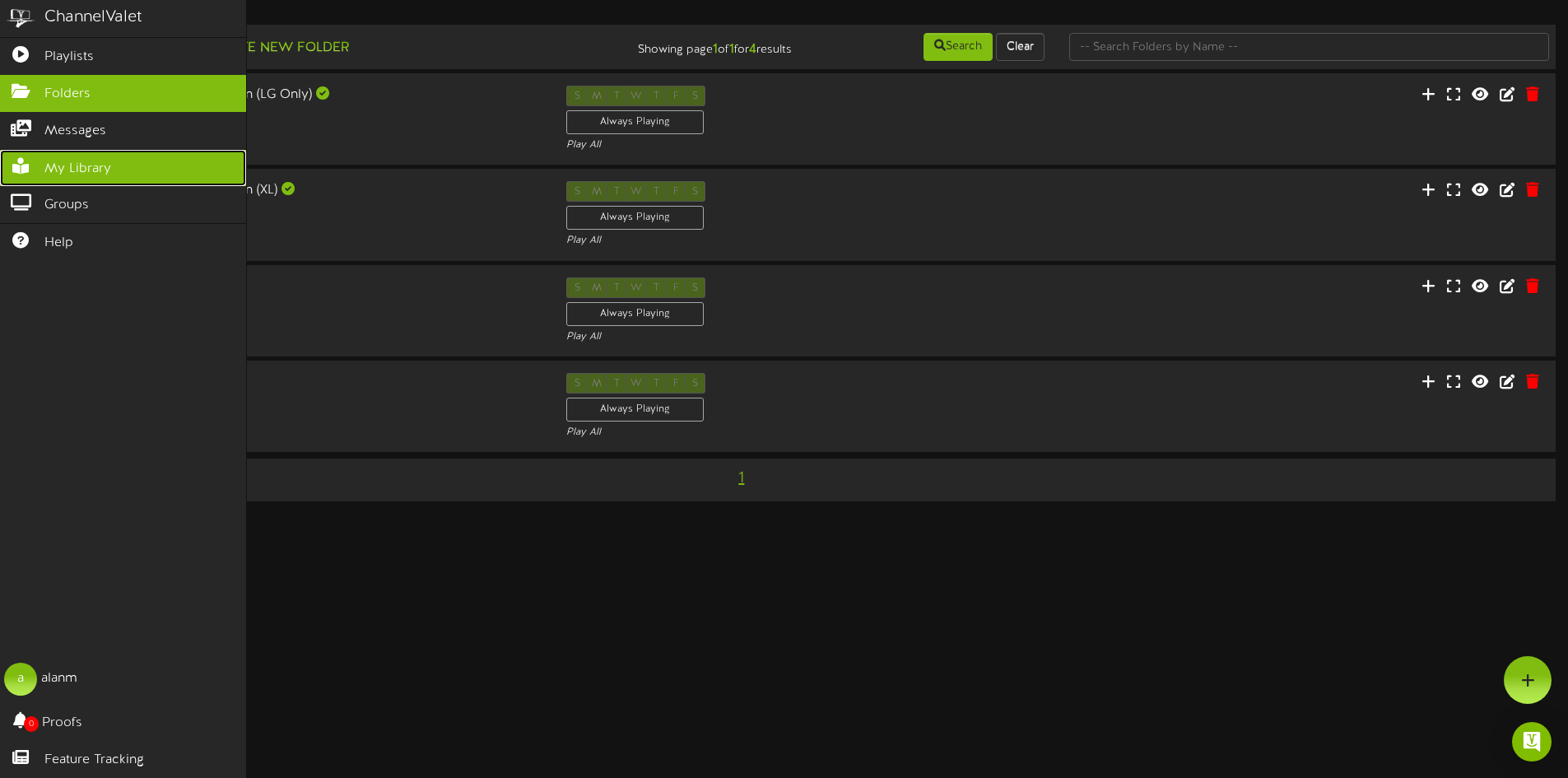
click at [89, 167] on span "My Library" at bounding box center [78, 169] width 66 height 19
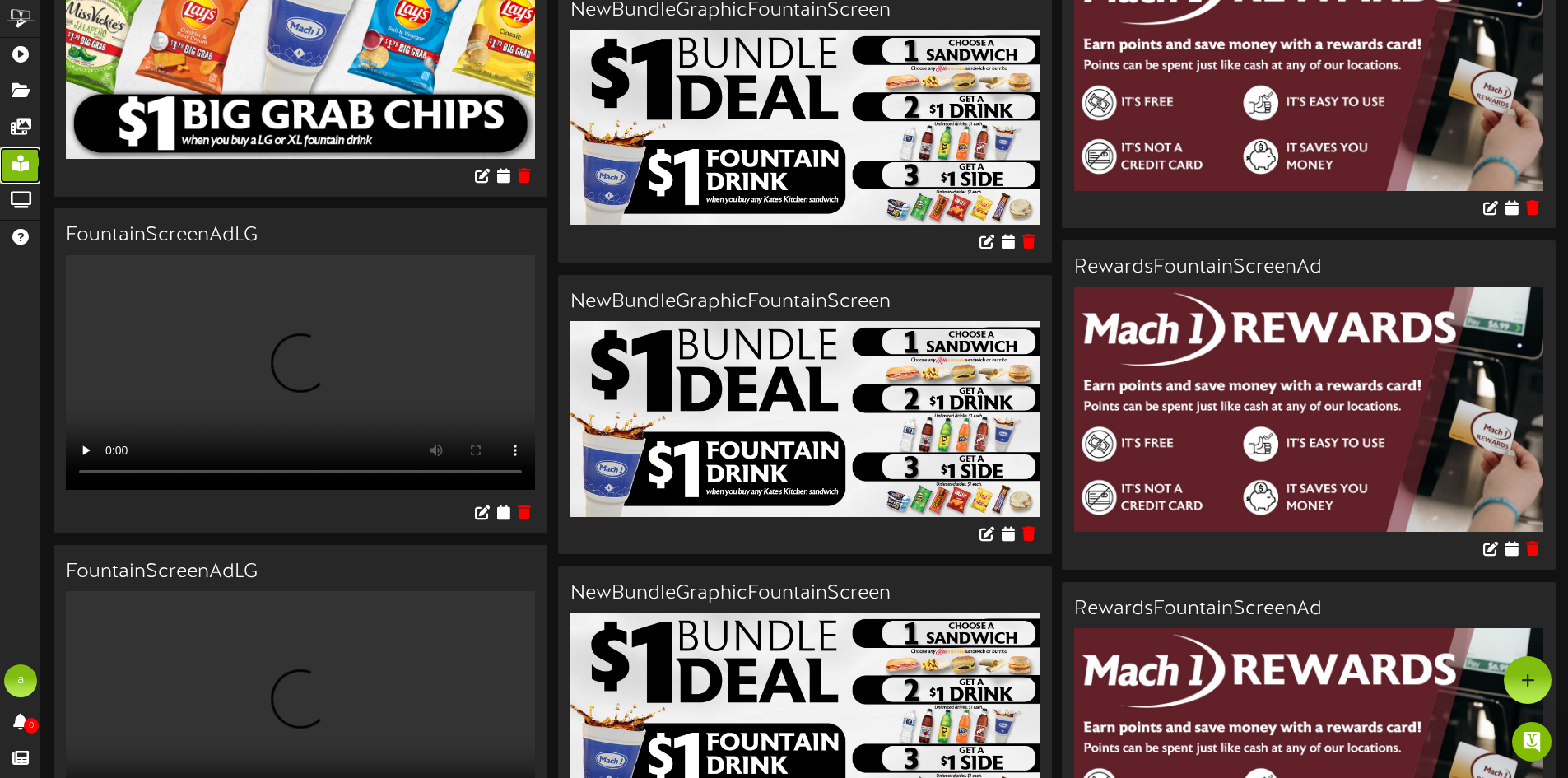
scroll to position [1400, 0]
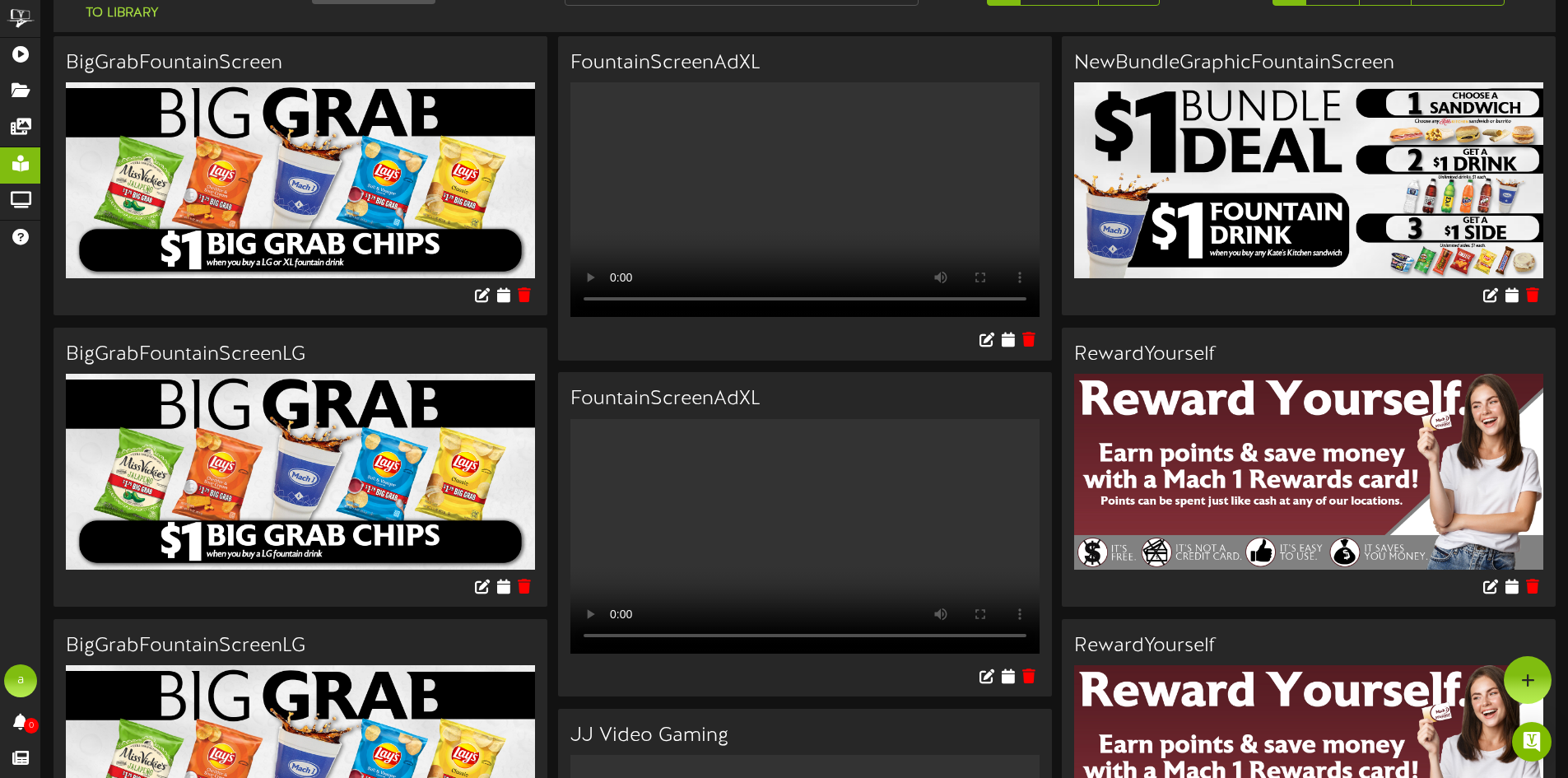
scroll to position [0, 0]
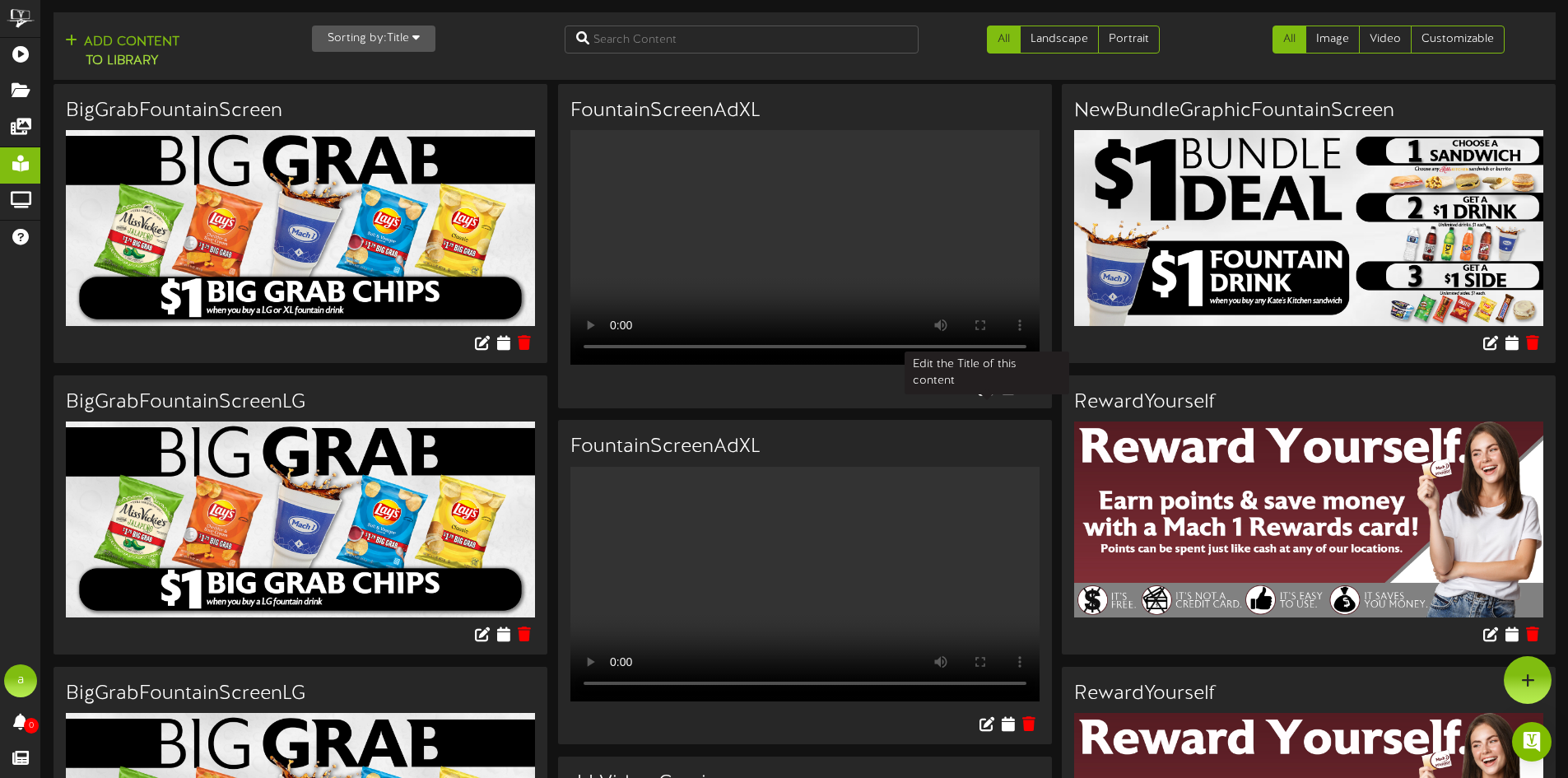
click at [982, 396] on icon at bounding box center [986, 386] width 18 height 18
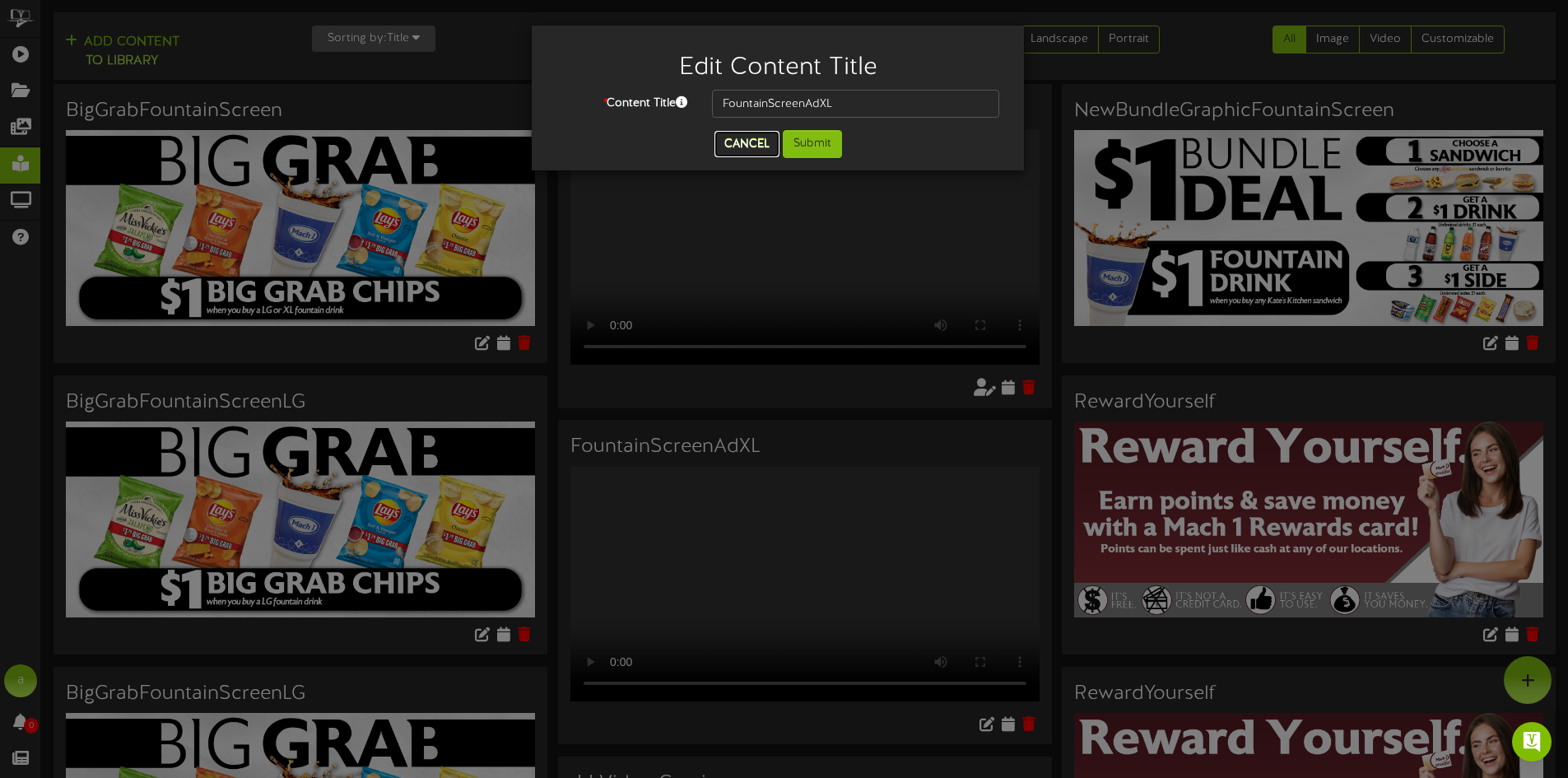
click at [751, 137] on button "Cancel" at bounding box center [747, 144] width 65 height 26
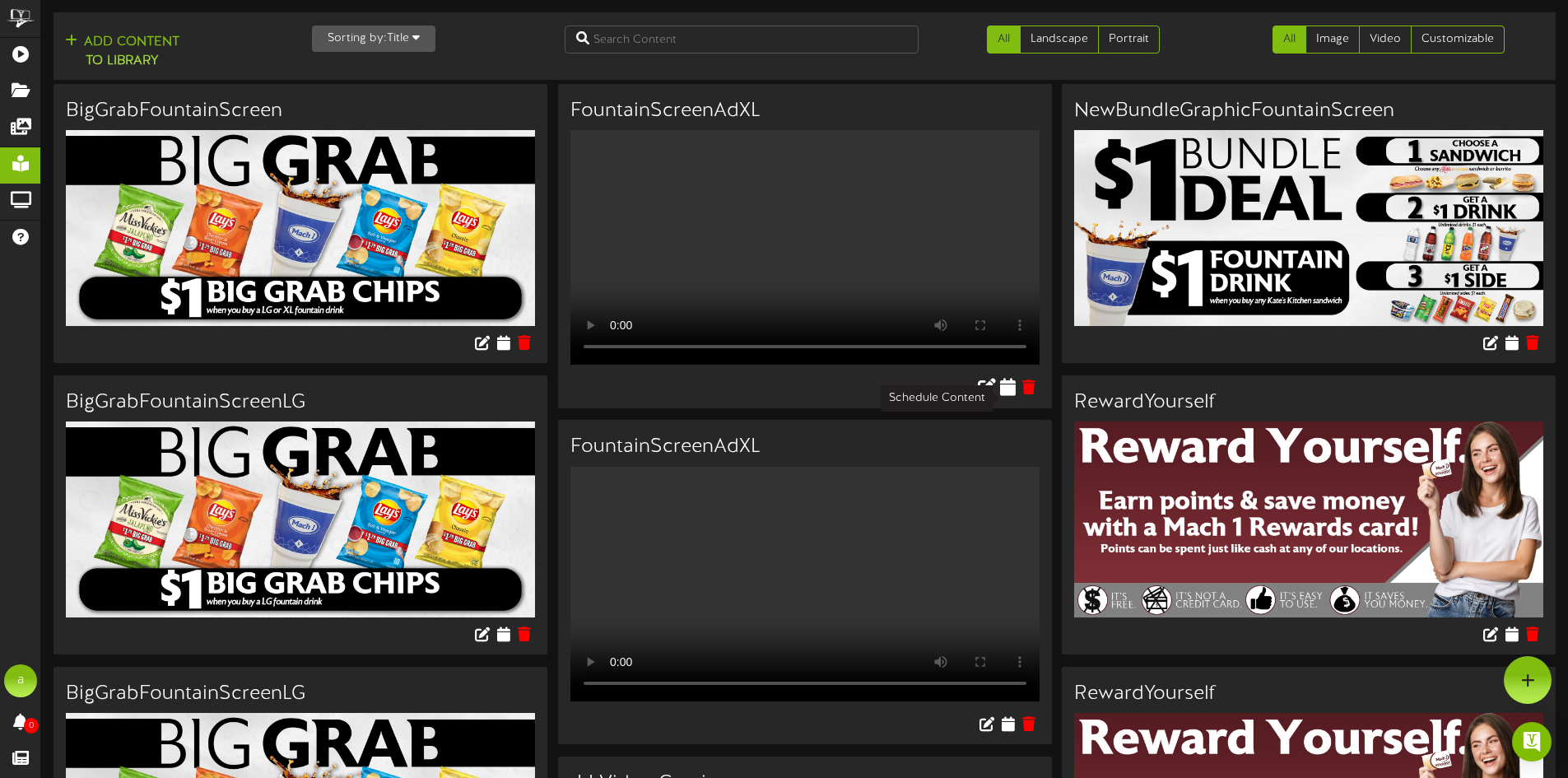
click at [1010, 394] on icon at bounding box center [1008, 386] width 16 height 18
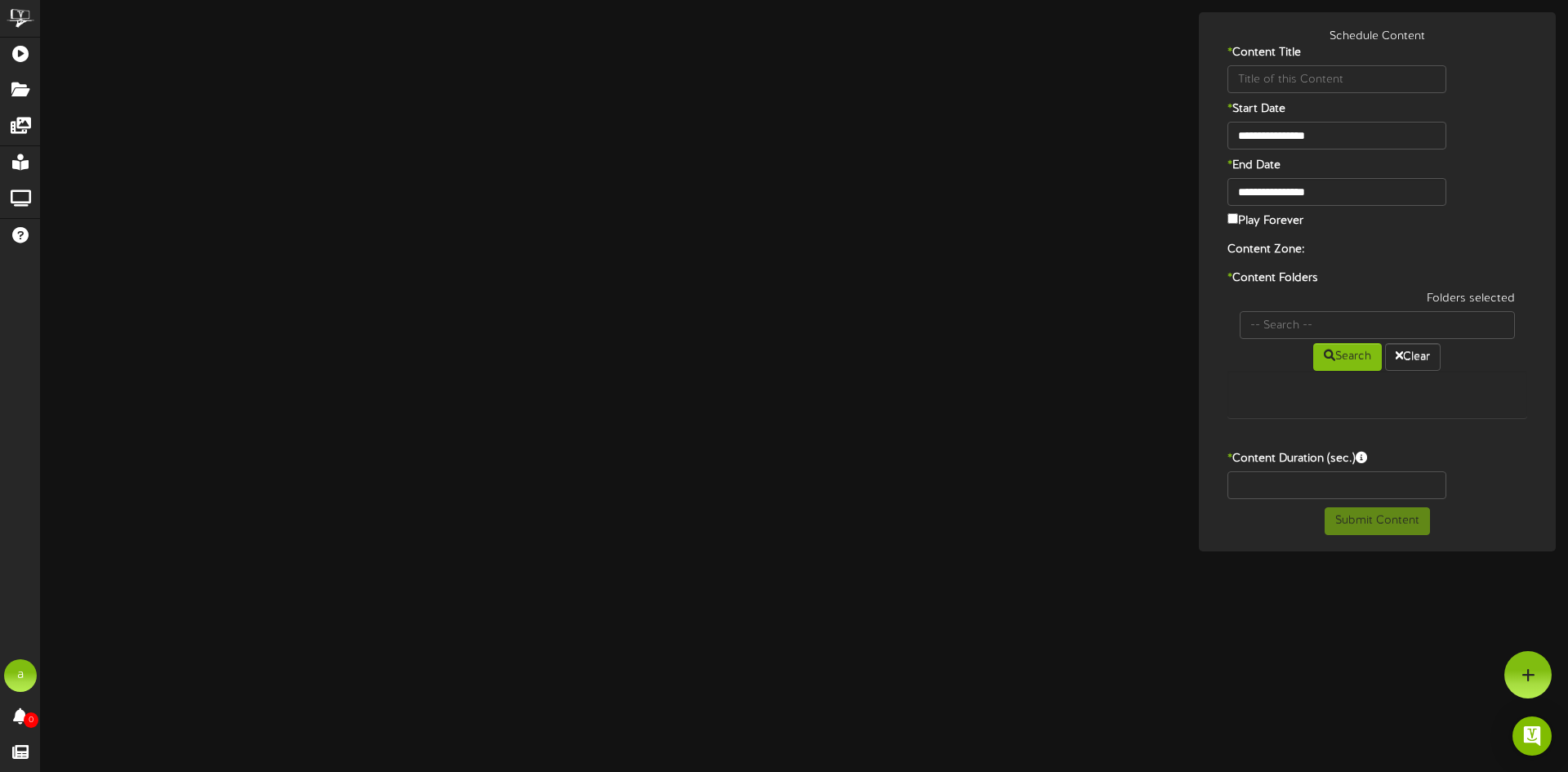
type input "FountainScreenAdXL"
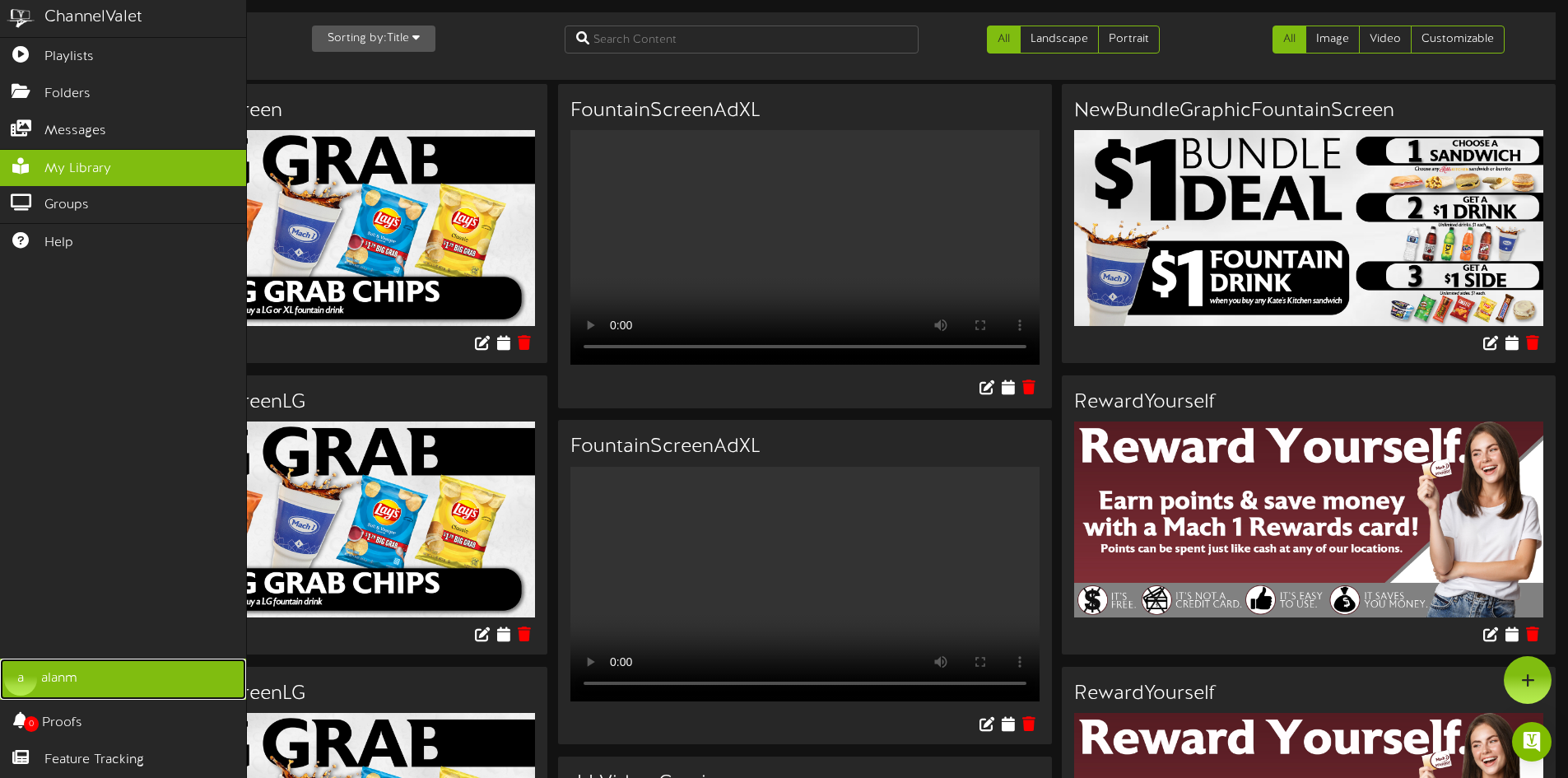
click at [36, 682] on div "a" at bounding box center [21, 679] width 33 height 33
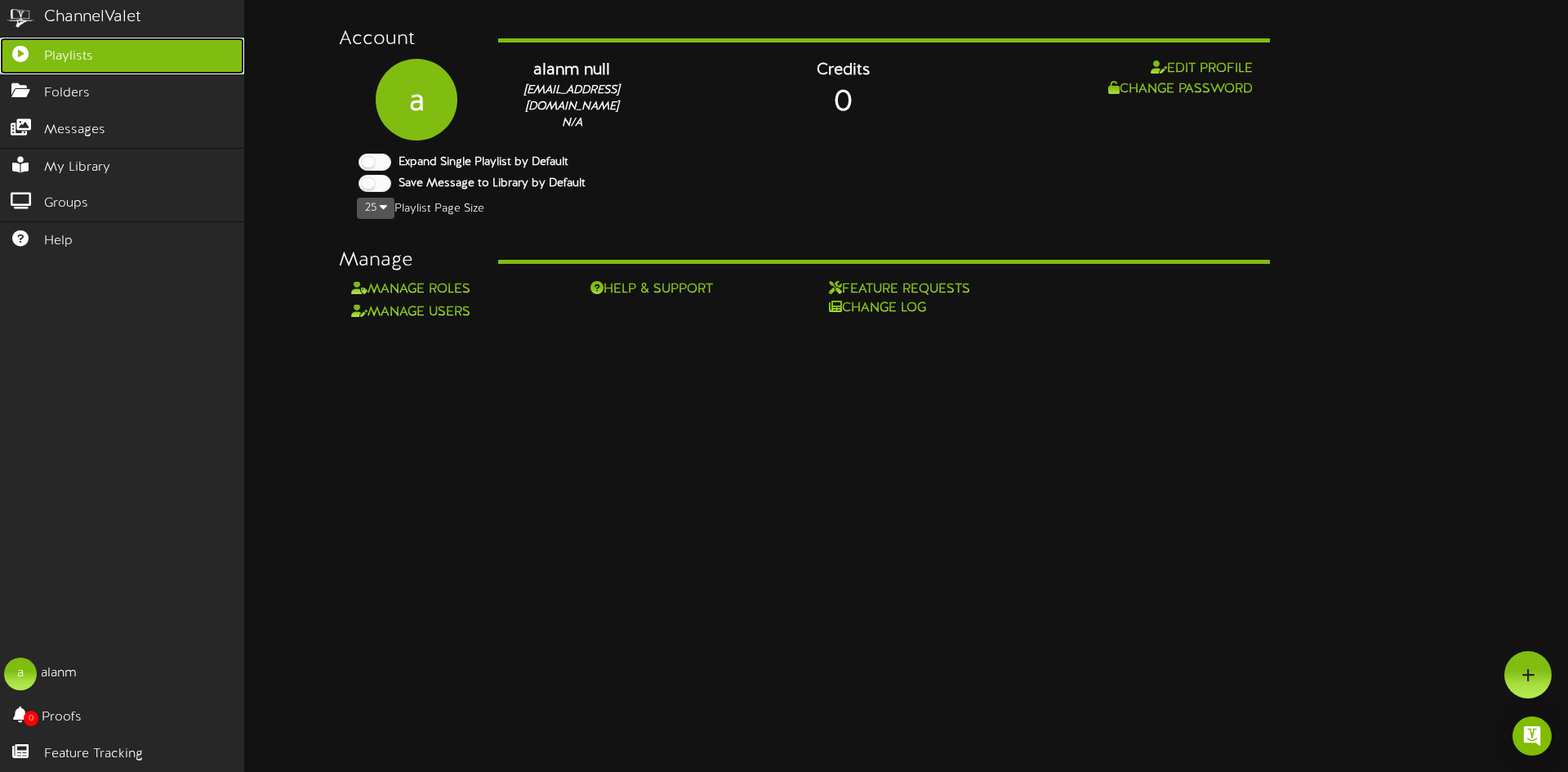
click at [126, 61] on link "Playlists" at bounding box center [122, 55] width 244 height 36
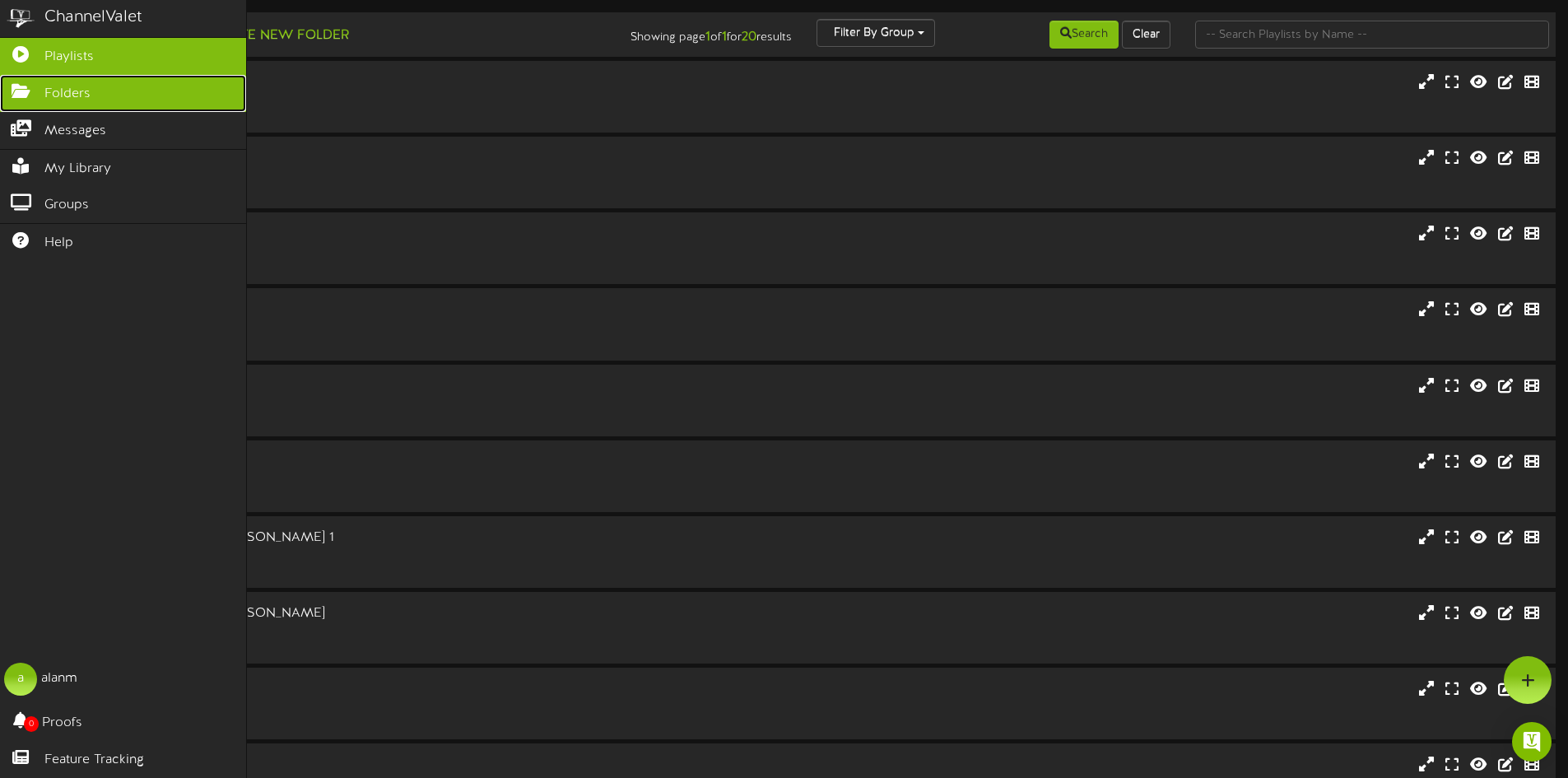
click at [27, 92] on icon at bounding box center [20, 89] width 41 height 12
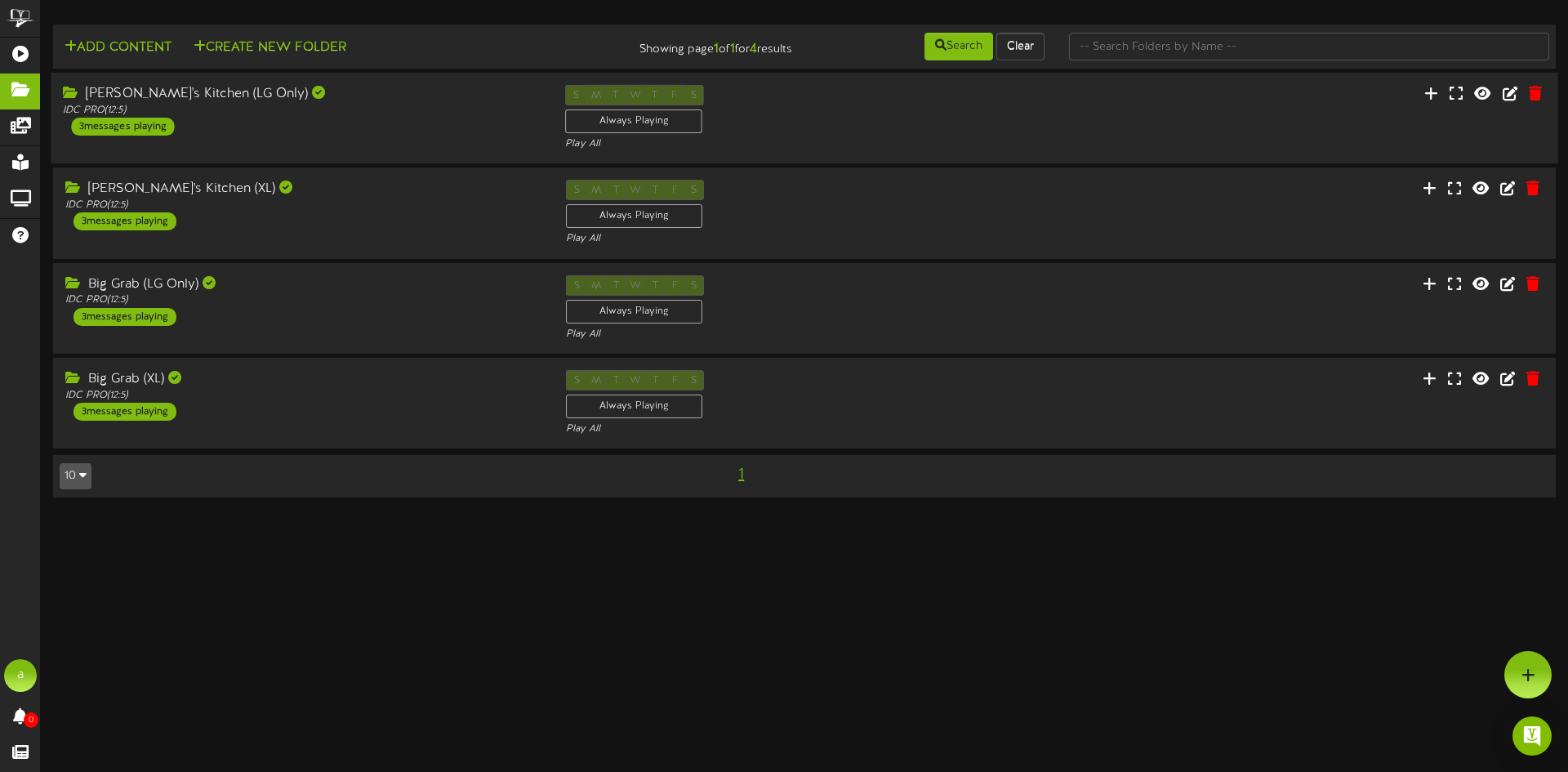
click at [369, 97] on div "[PERSON_NAME]'s Kitchen (LG Only)" at bounding box center [302, 94] width 478 height 19
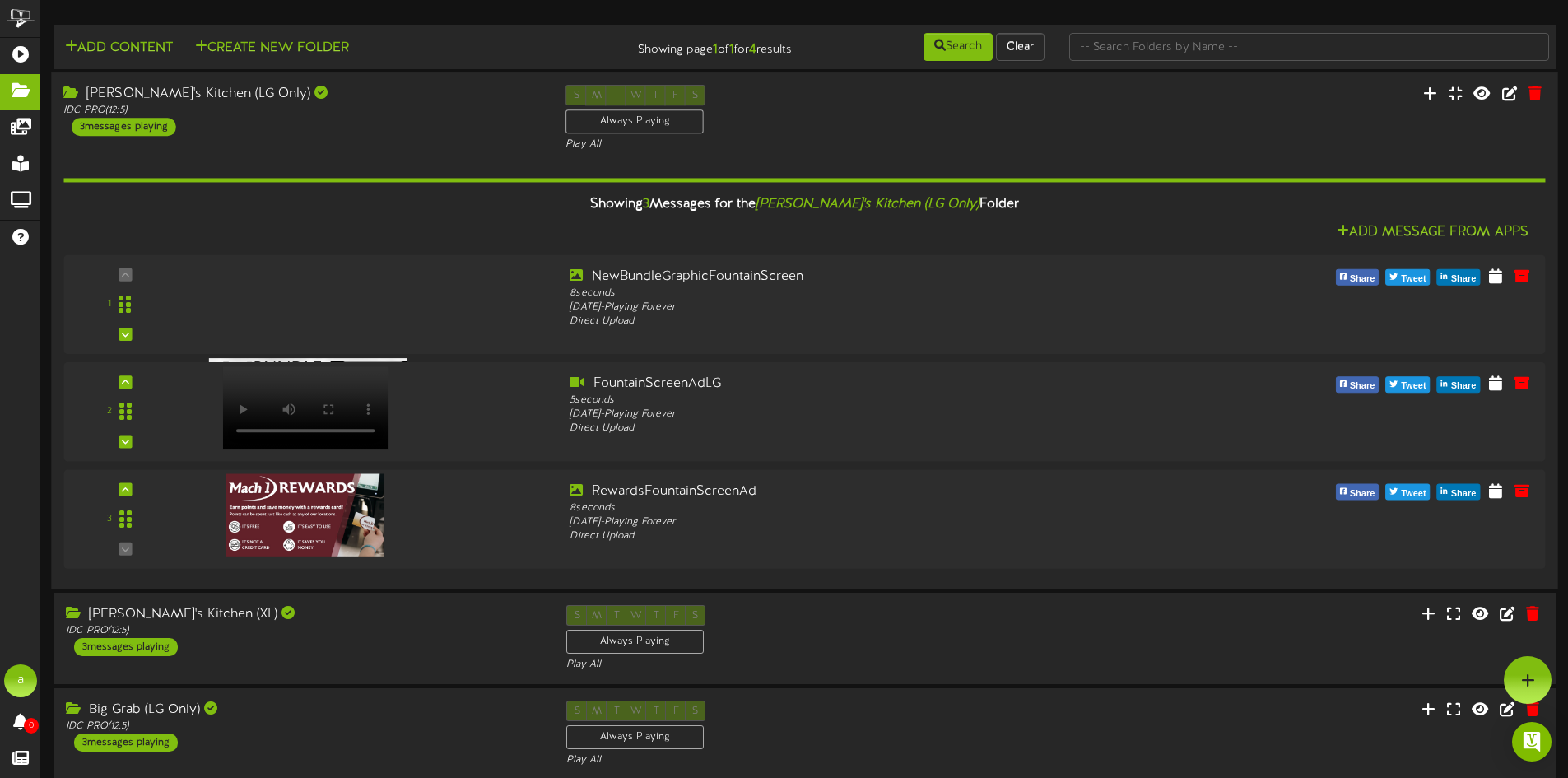
click at [372, 98] on div "[PERSON_NAME]'s Kitchen (LG Only)" at bounding box center [302, 94] width 477 height 19
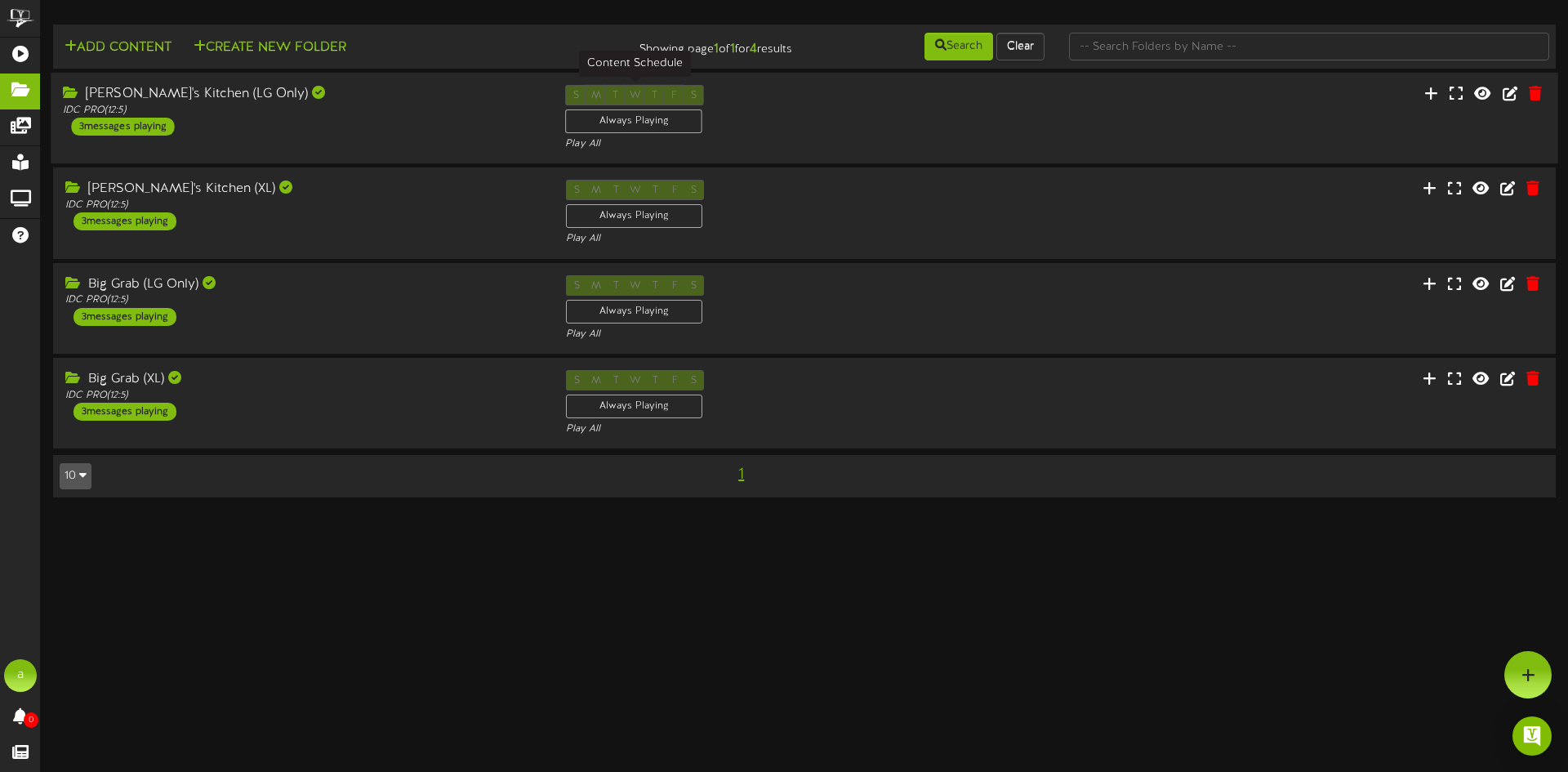
click at [578, 117] on div "Always Playing" at bounding box center [633, 120] width 138 height 23
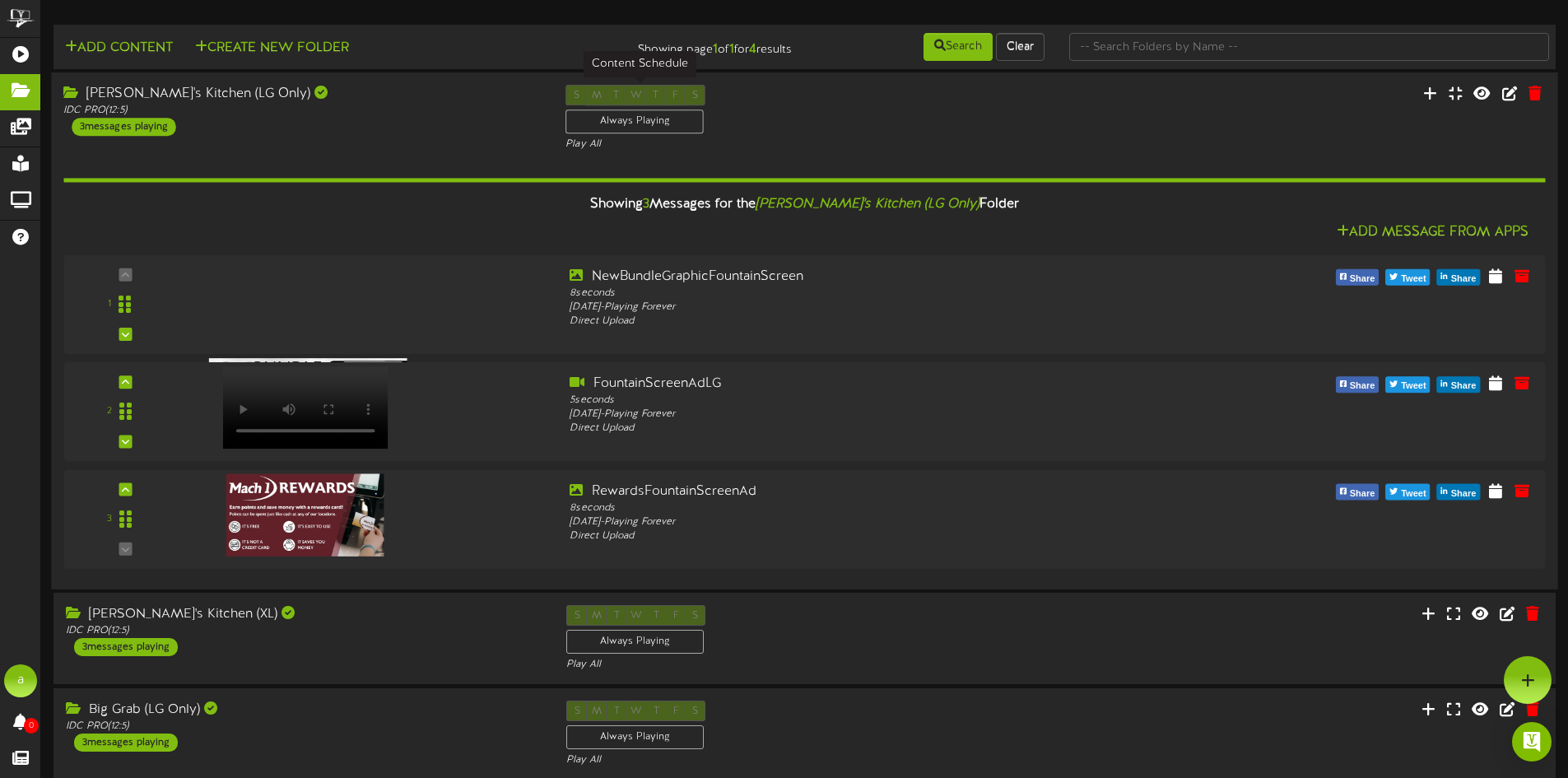
click at [583, 118] on div "Always Playing" at bounding box center [635, 121] width 139 height 24
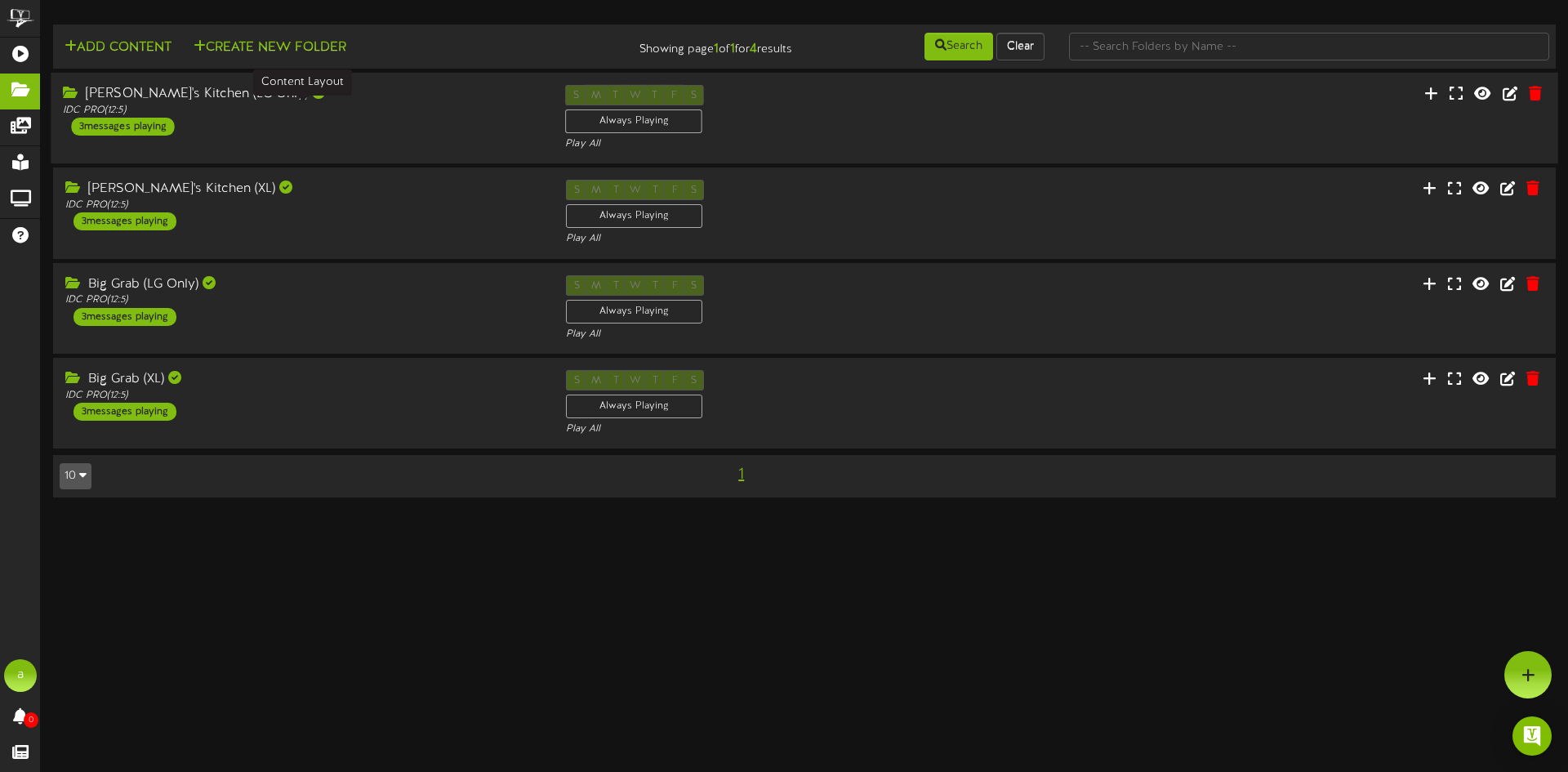
click at [357, 108] on div "IDC PRO ( 12:5 )" at bounding box center [302, 111] width 478 height 14
click at [317, 223] on div "[PERSON_NAME]'s Kitchen (XL) IDC PRO ( 12:5 ) 3 messages playing" at bounding box center [302, 205] width 503 height 51
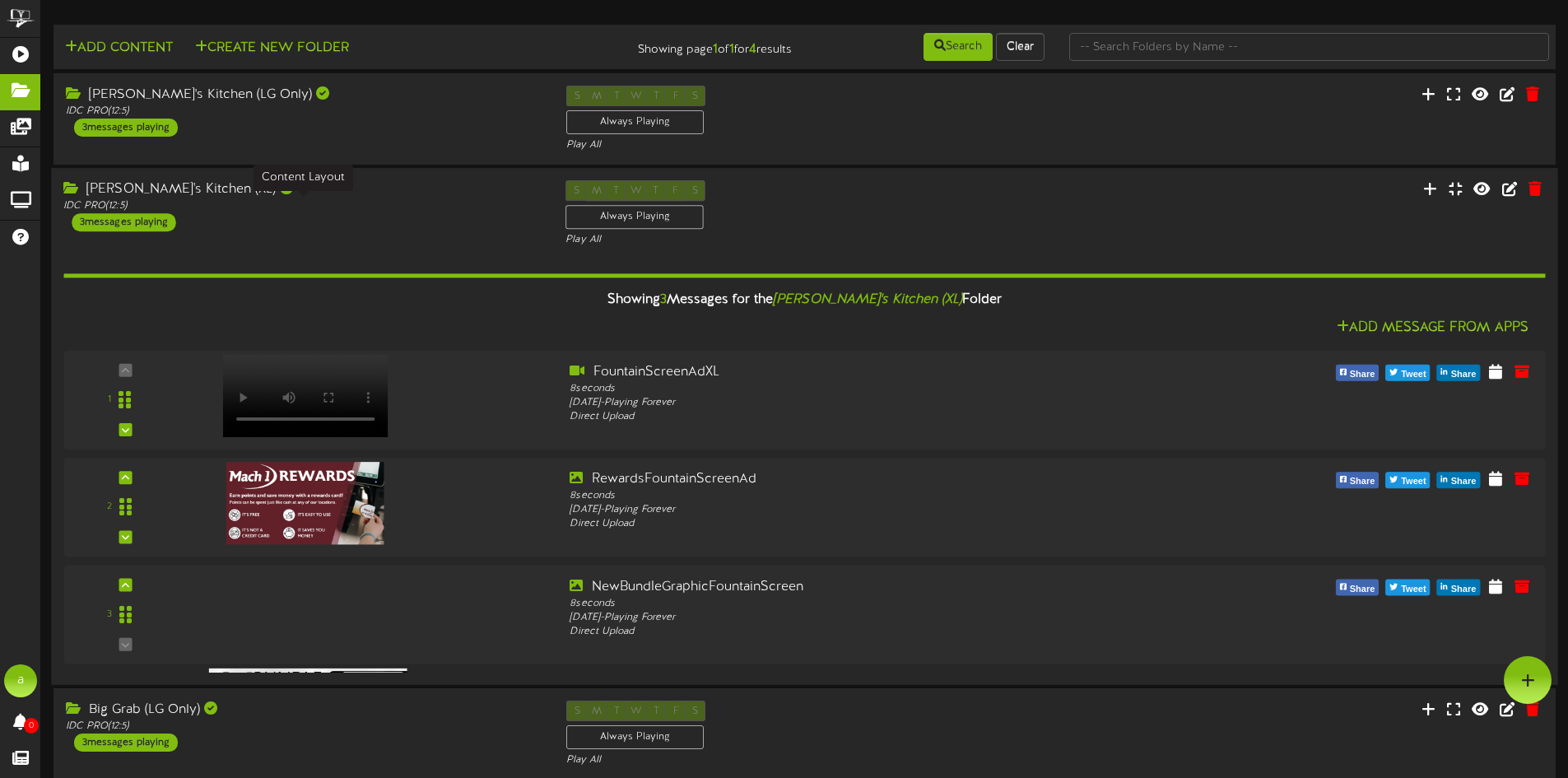
click at [312, 200] on div "IDC PRO ( 12:5 )" at bounding box center [302, 206] width 477 height 14
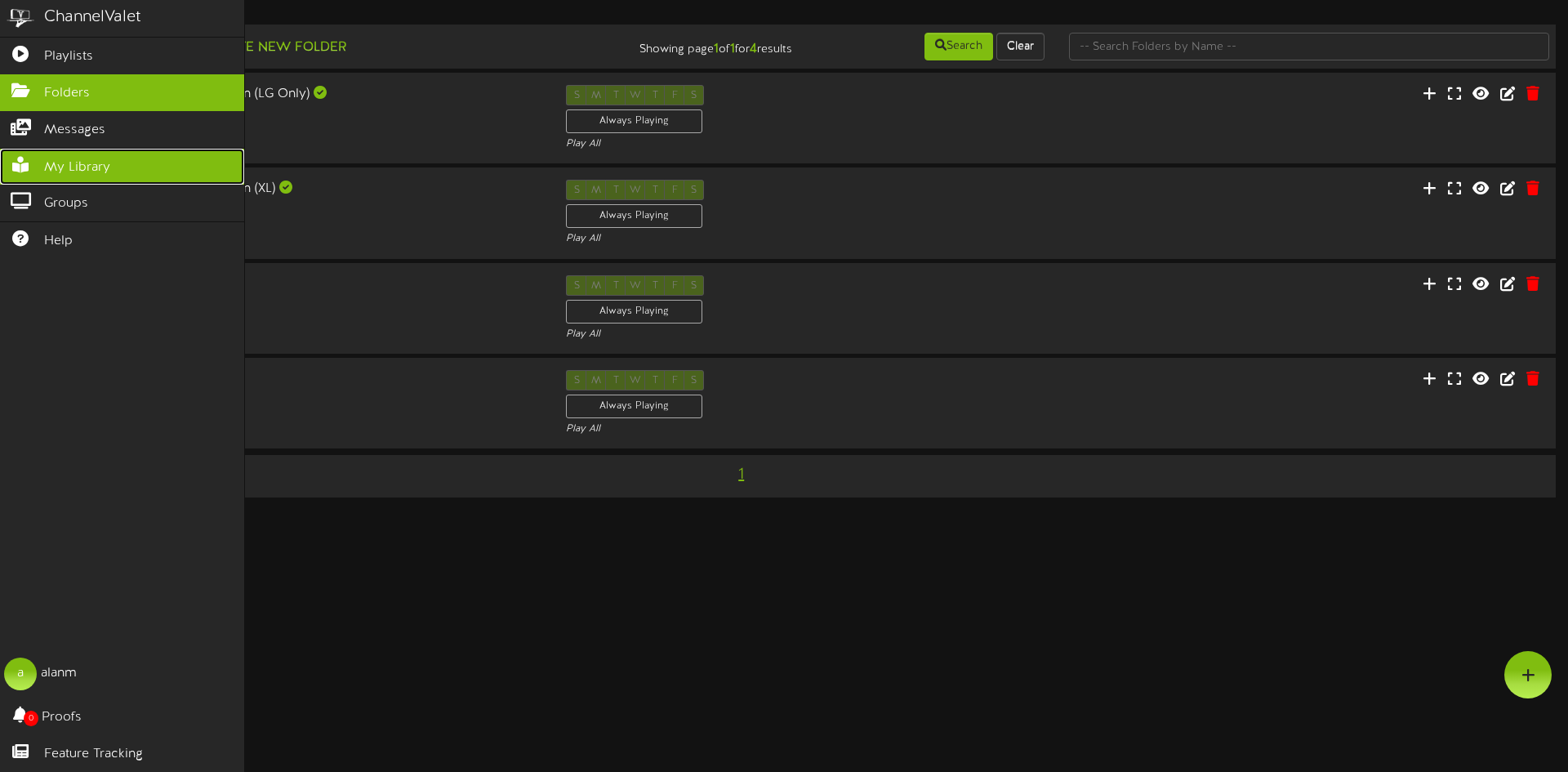
click at [24, 151] on link "My Library" at bounding box center [122, 167] width 244 height 36
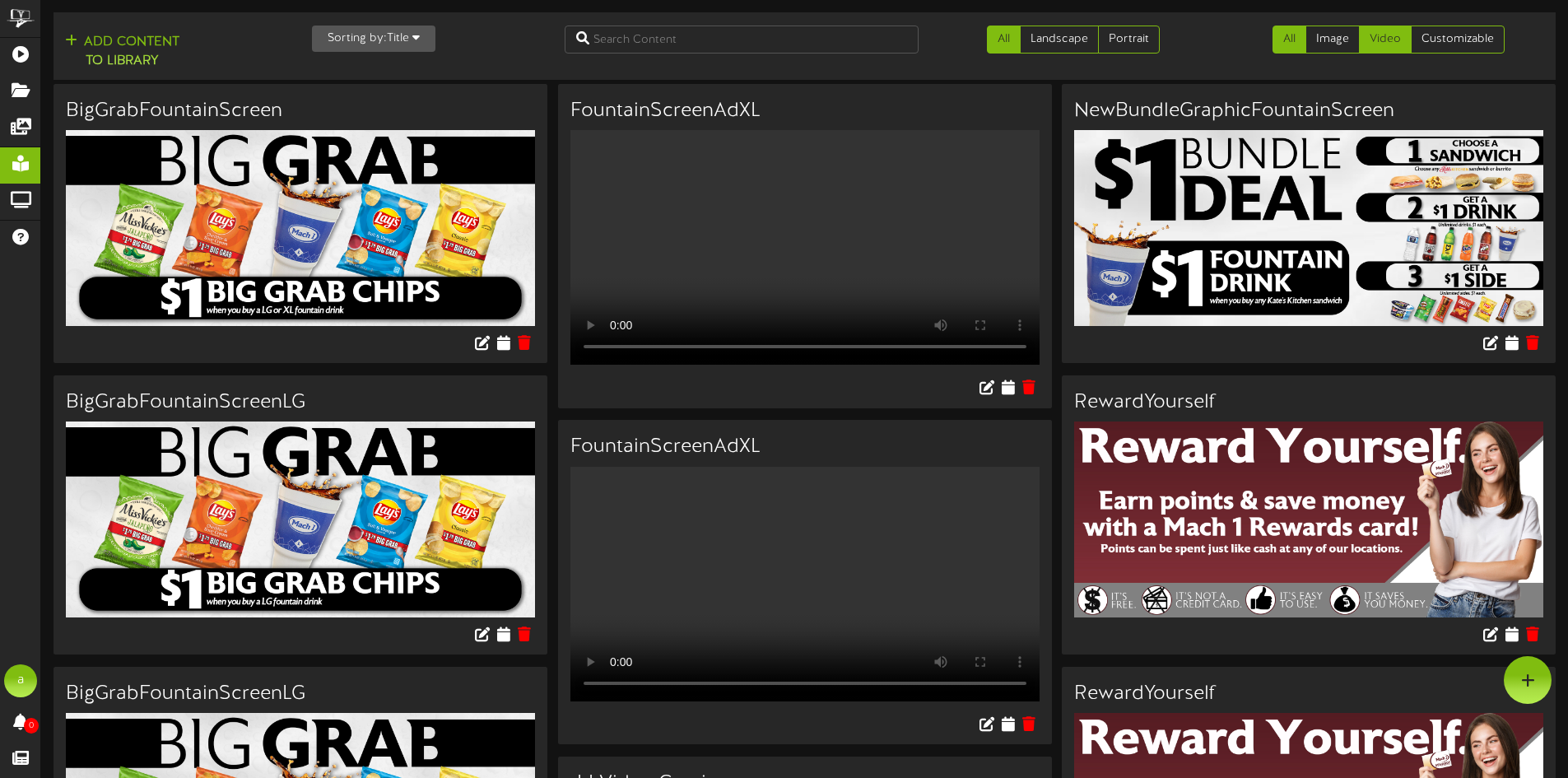
click at [1373, 35] on link "Video" at bounding box center [1385, 39] width 52 height 28
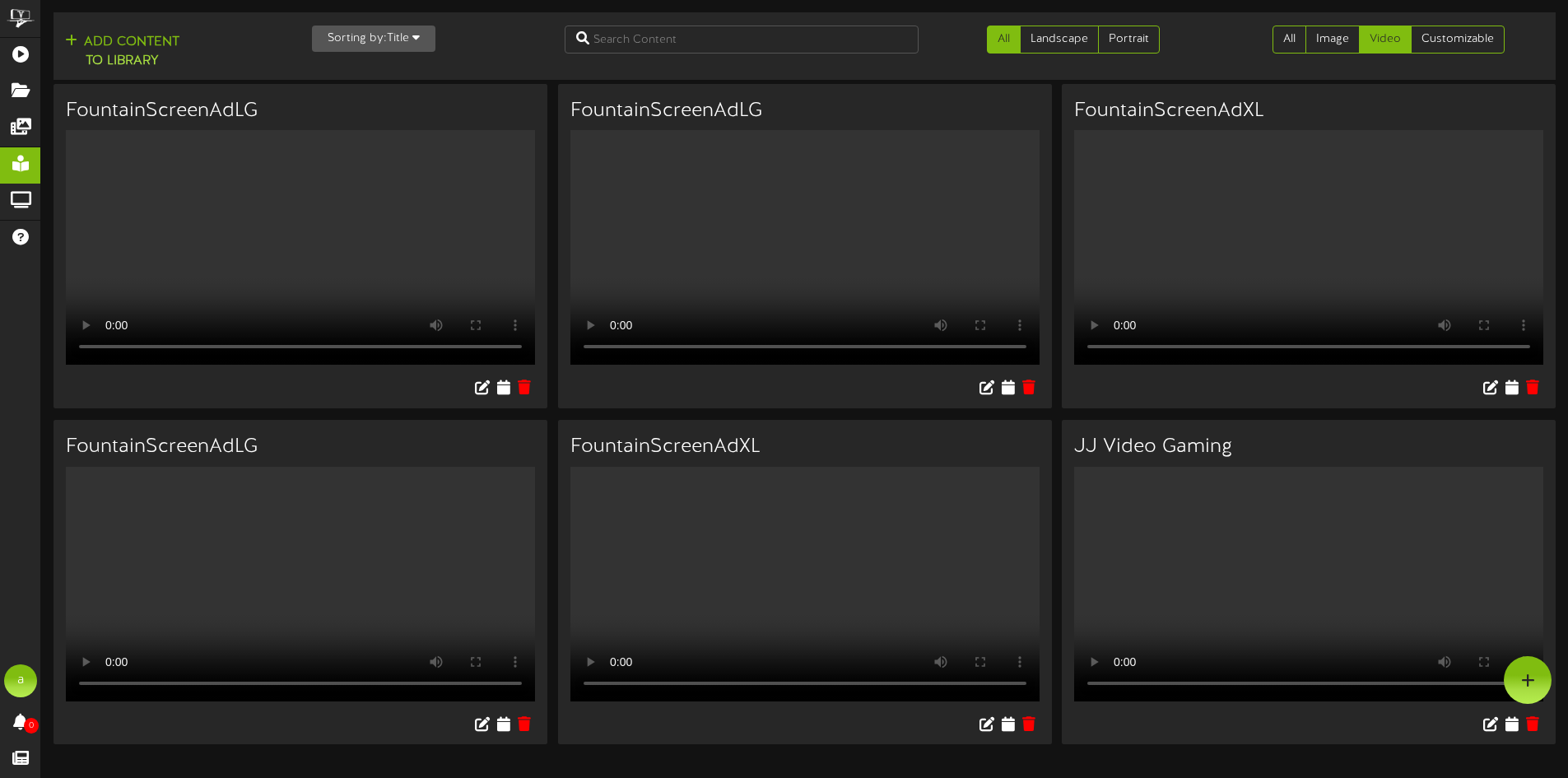
click at [1389, 419] on div "FountainScreenAdLG Your browser does not support HTML5 video. FountainScreenAdLG" at bounding box center [804, 420] width 1503 height 672
click at [1280, 39] on link "All" at bounding box center [1289, 39] width 34 height 28
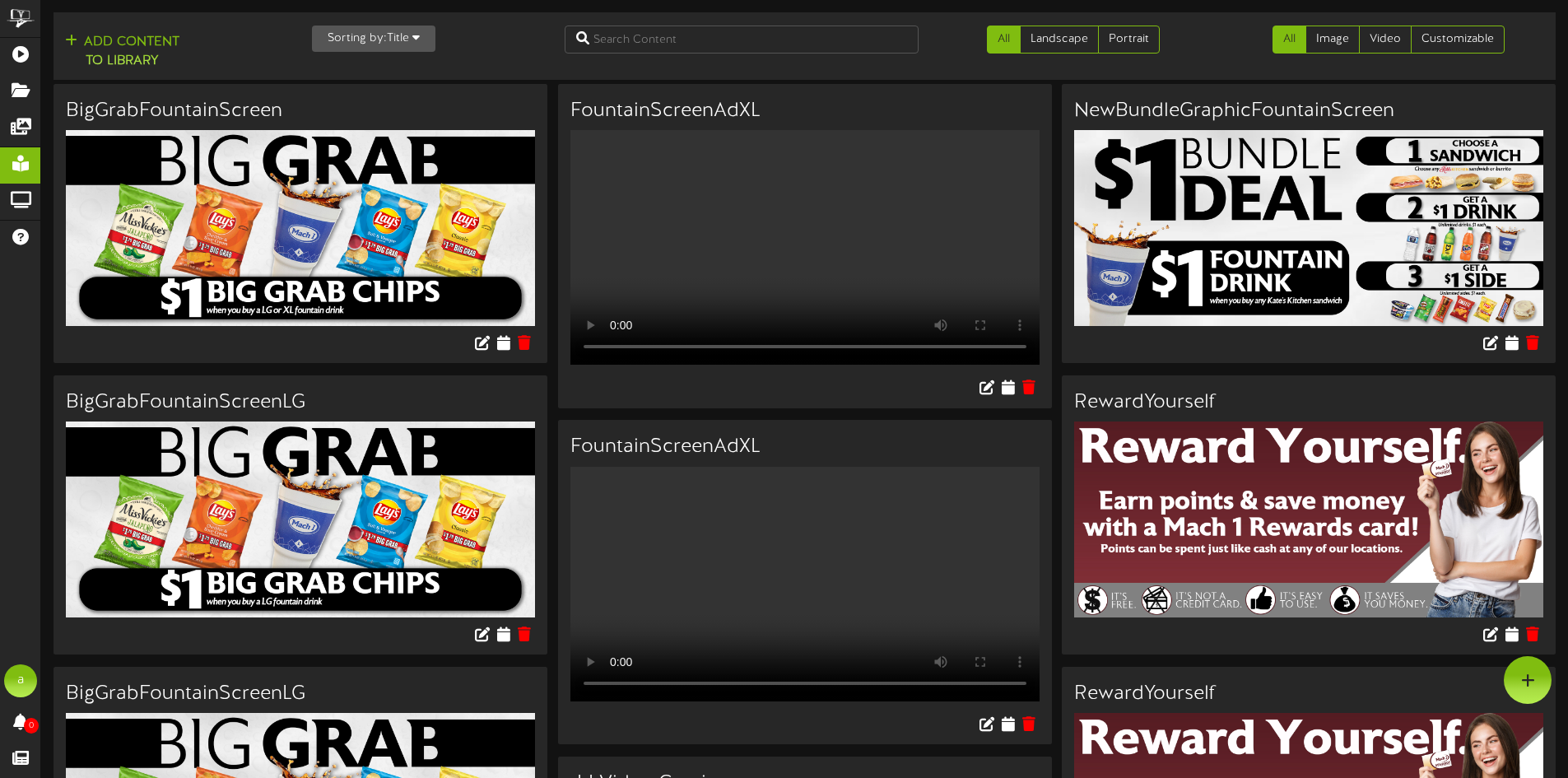
drag, startPoint x: 1061, startPoint y: 368, endPoint x: 1210, endPoint y: 396, distance: 151.6
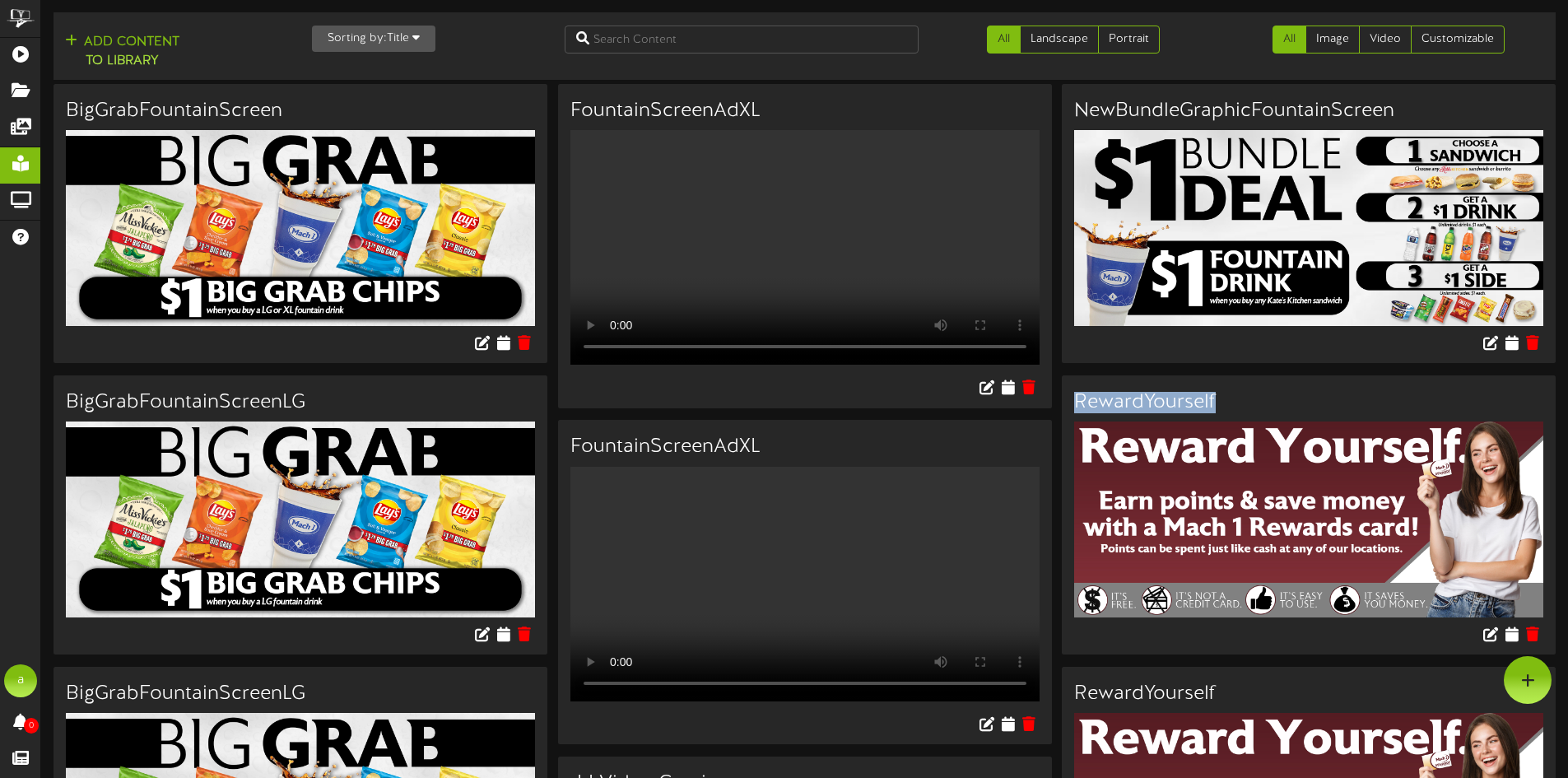
drag, startPoint x: 1210, startPoint y: 396, endPoint x: 1121, endPoint y: 408, distance: 89.8
click at [1121, 408] on h3 "RewardYourself" at bounding box center [1309, 402] width 469 height 22
click at [1142, 387] on div "RewardYourself" at bounding box center [1309, 398] width 494 height 46
click at [1174, 363] on div at bounding box center [1309, 345] width 494 height 38
drag, startPoint x: 1156, startPoint y: 397, endPoint x: 1072, endPoint y: 400, distance: 84.1
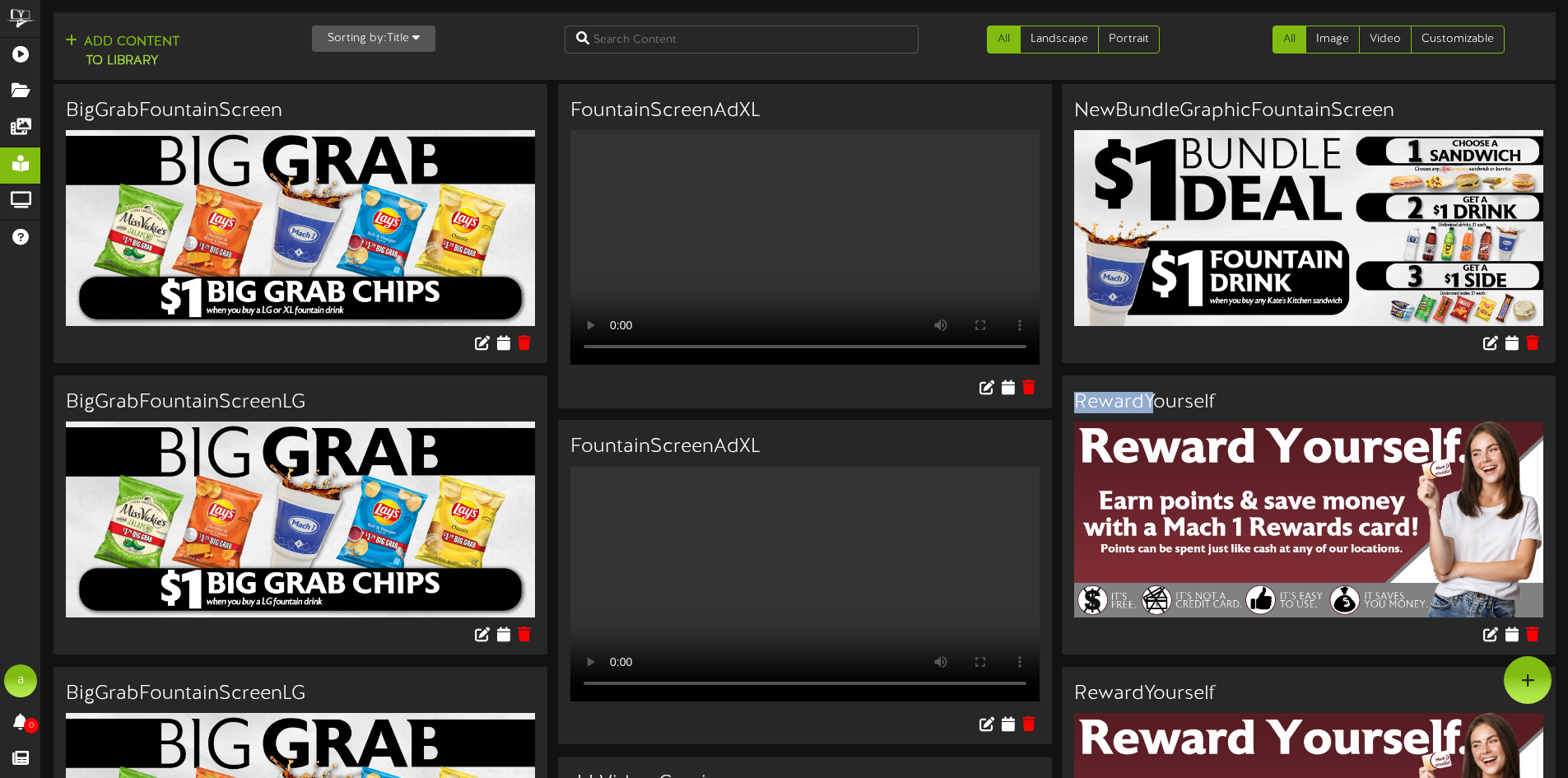
click at [1072, 400] on div "RewardYourself" at bounding box center [1309, 398] width 494 height 46
drag, startPoint x: 974, startPoint y: 35, endPoint x: 872, endPoint y: 31, distance: 102.1
click at [974, 35] on ul "All Landscape Portrait" at bounding box center [1057, 42] width 252 height 34
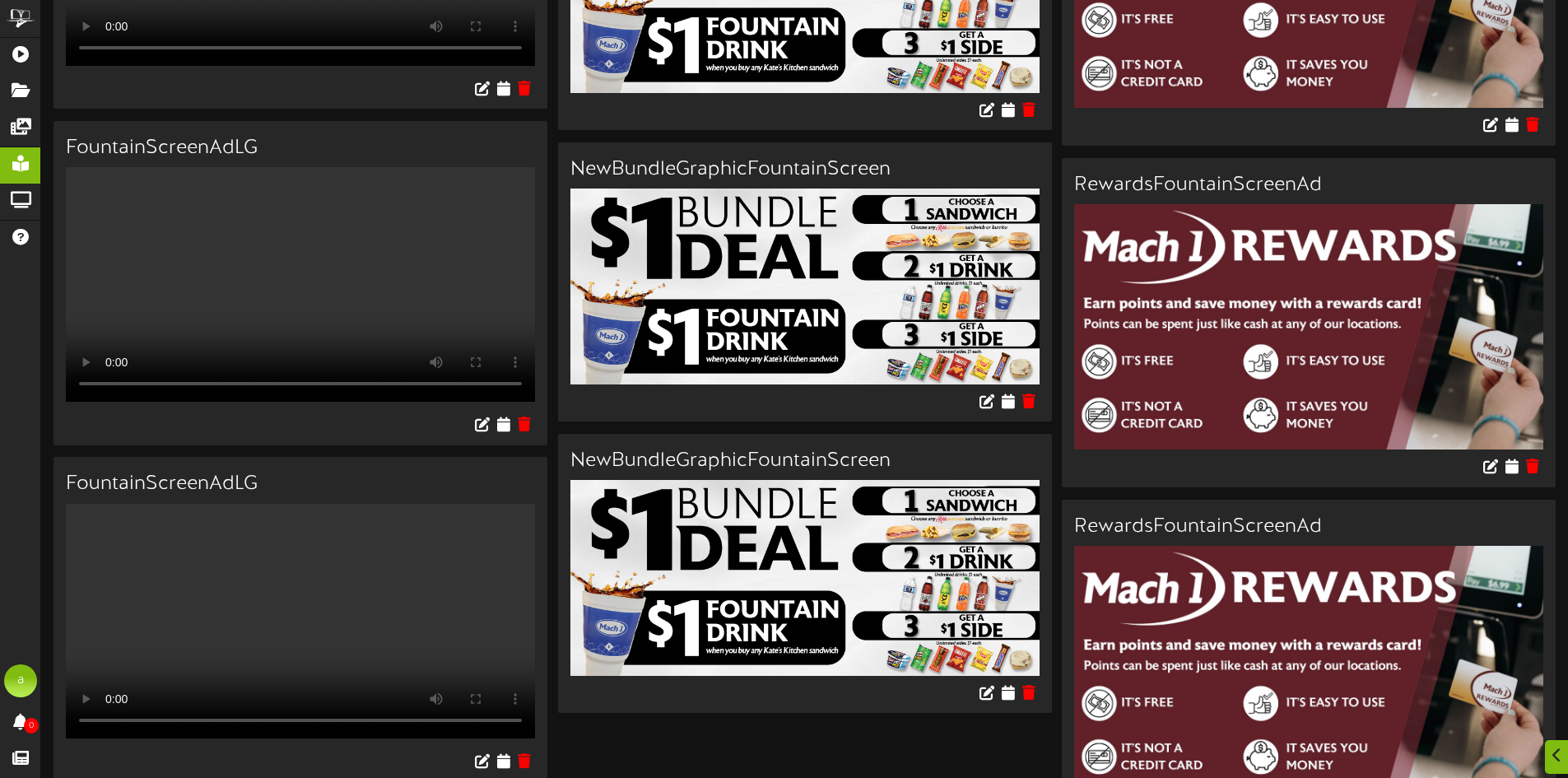
scroll to position [1894, 0]
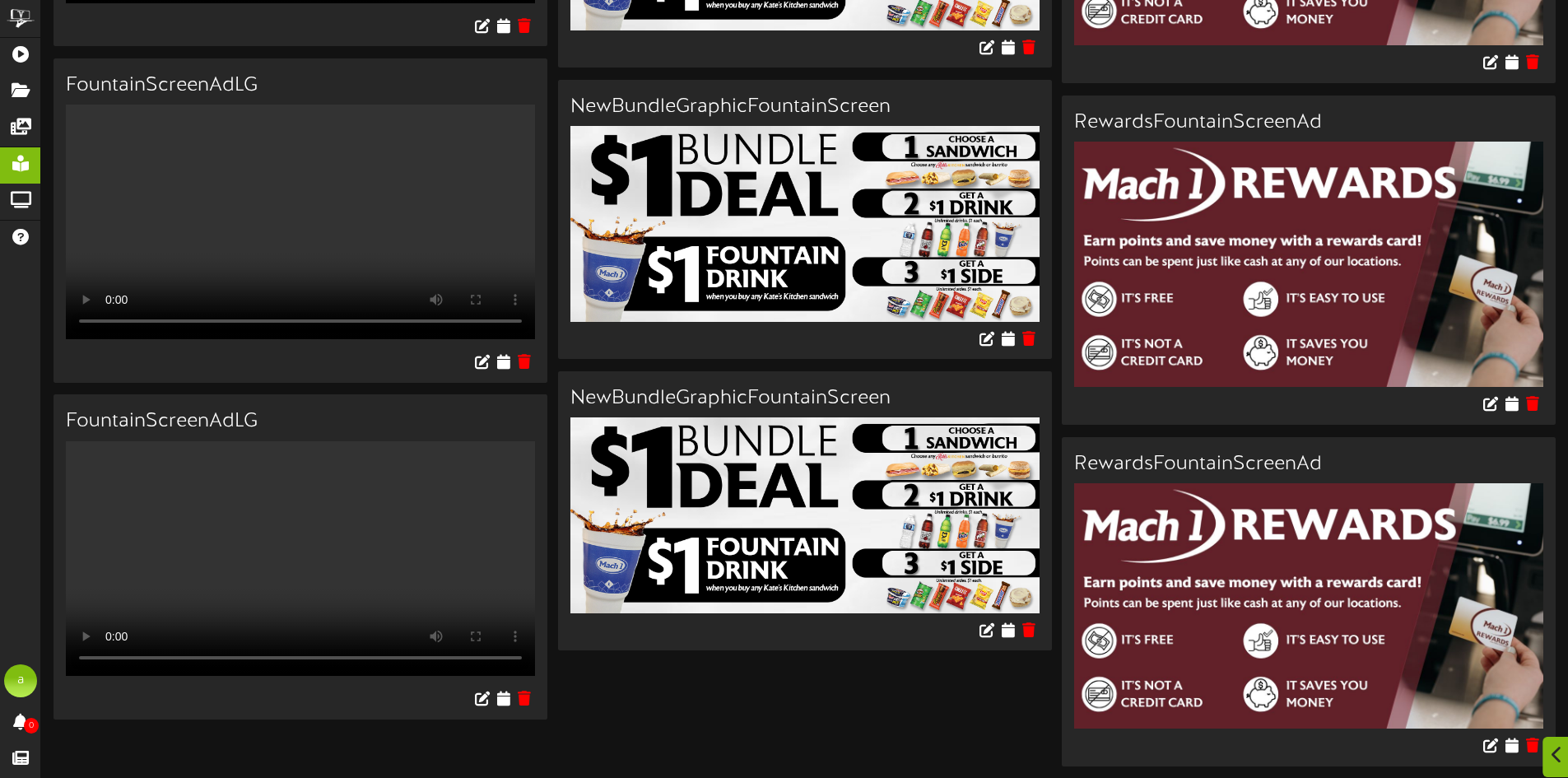
click at [1562, 748] on icon at bounding box center [1557, 754] width 10 height 18
click at [1554, 757] on icon at bounding box center [1557, 754] width 10 height 18
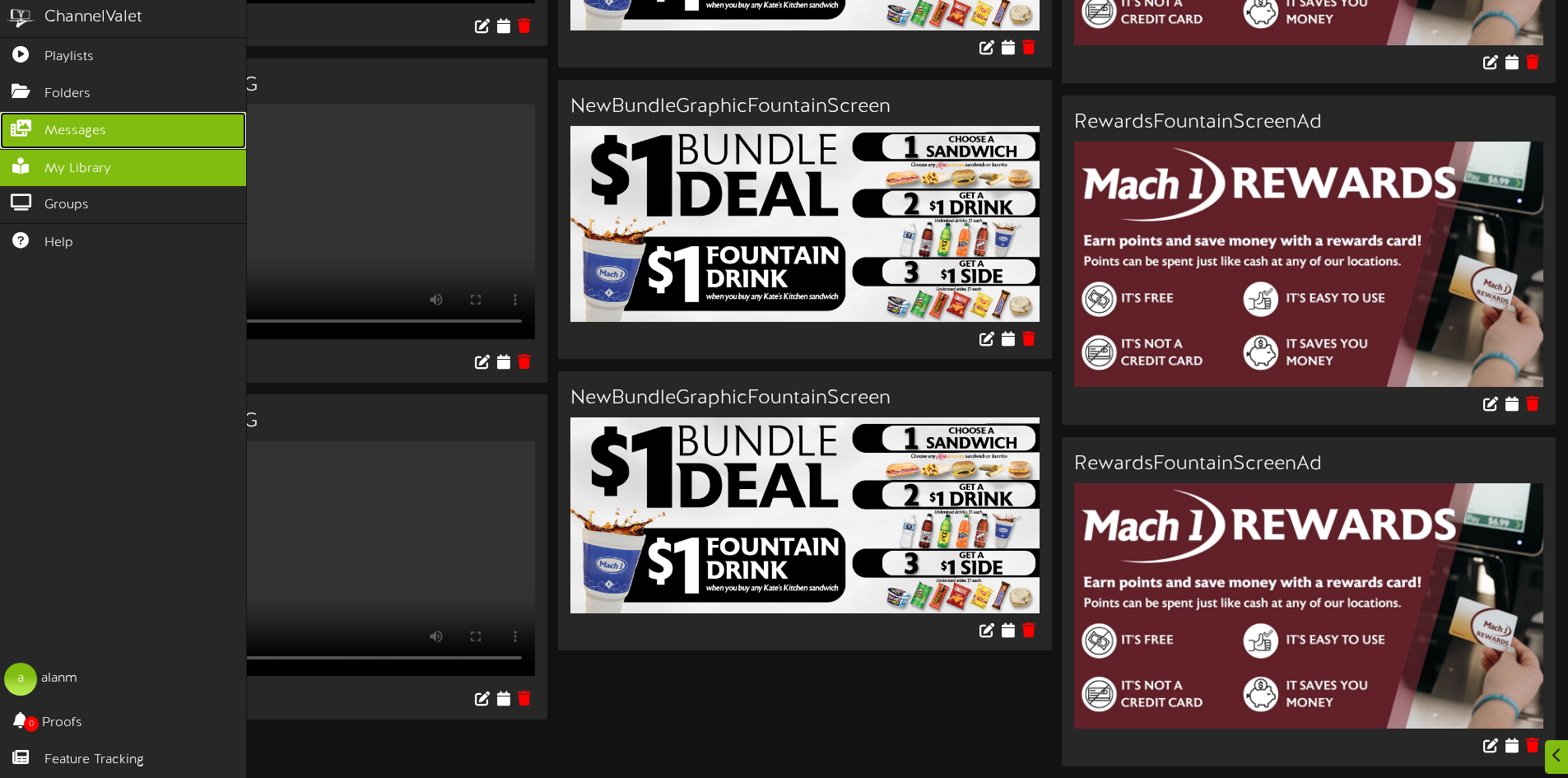
click at [142, 121] on link "Messages" at bounding box center [123, 130] width 246 height 37
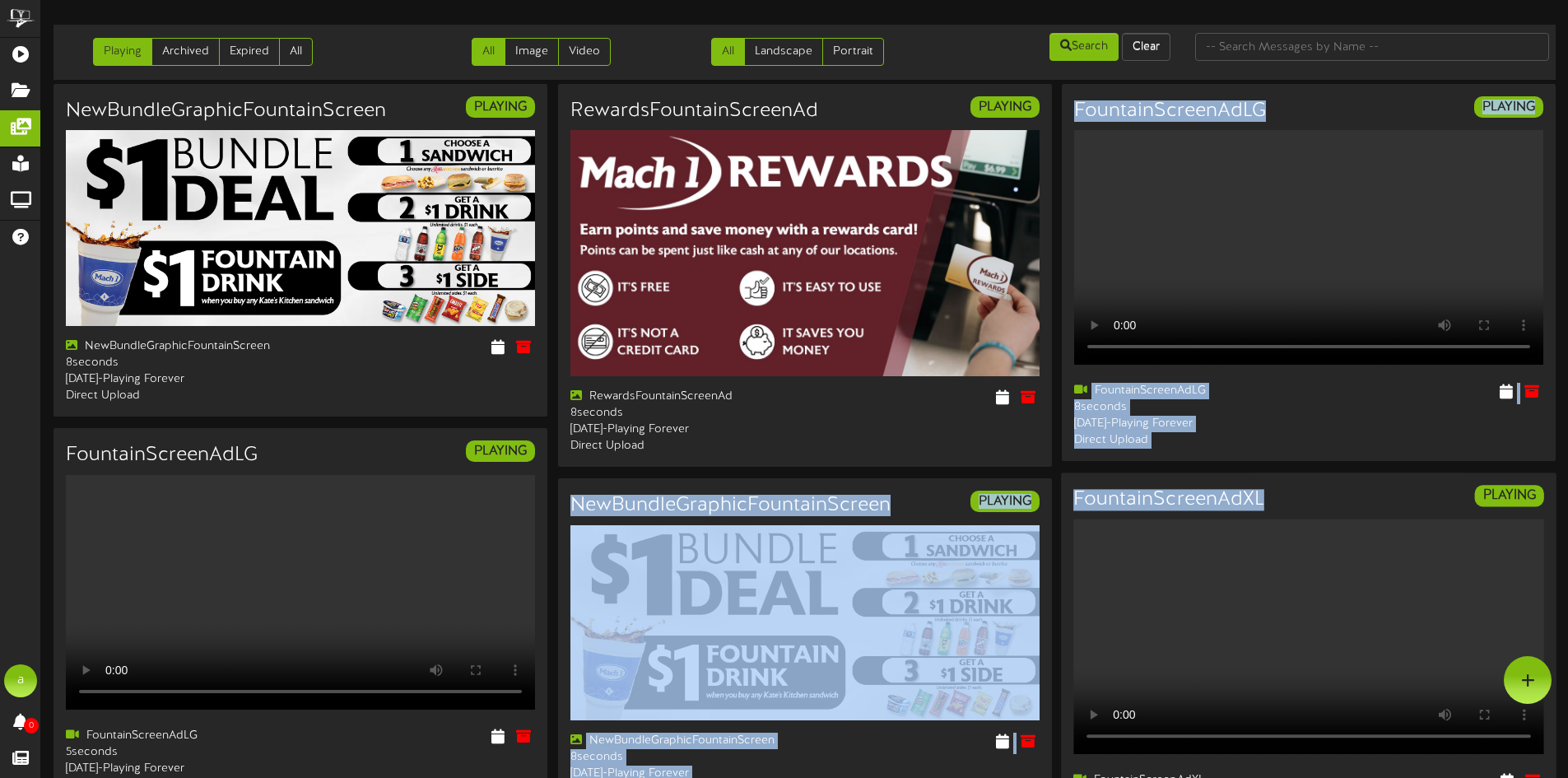
drag, startPoint x: 1055, startPoint y: 474, endPoint x: 1202, endPoint y: 522, distance: 154.6
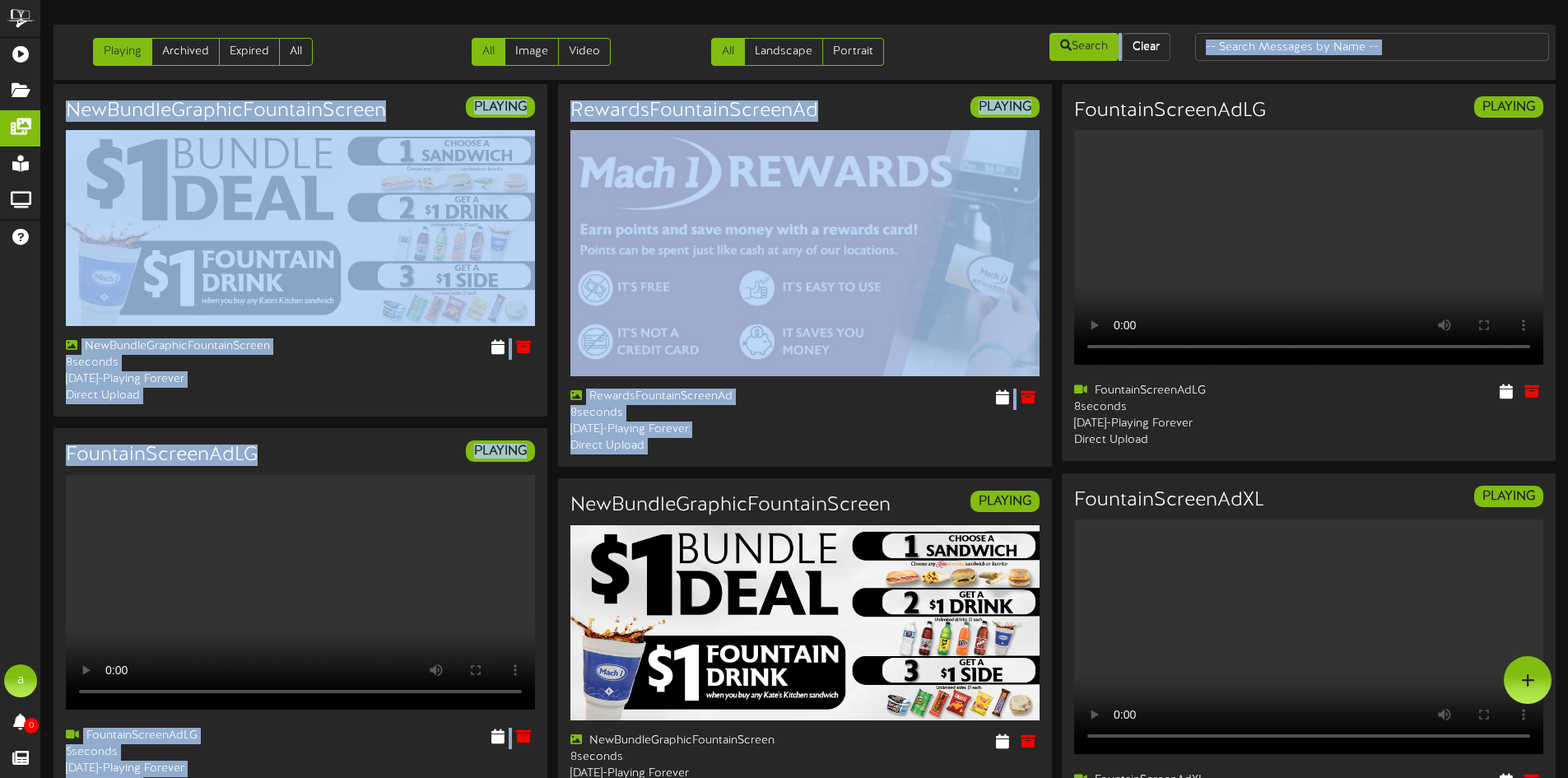
drag, startPoint x: 1054, startPoint y: 426, endPoint x: 953, endPoint y: 41, distance: 398.0
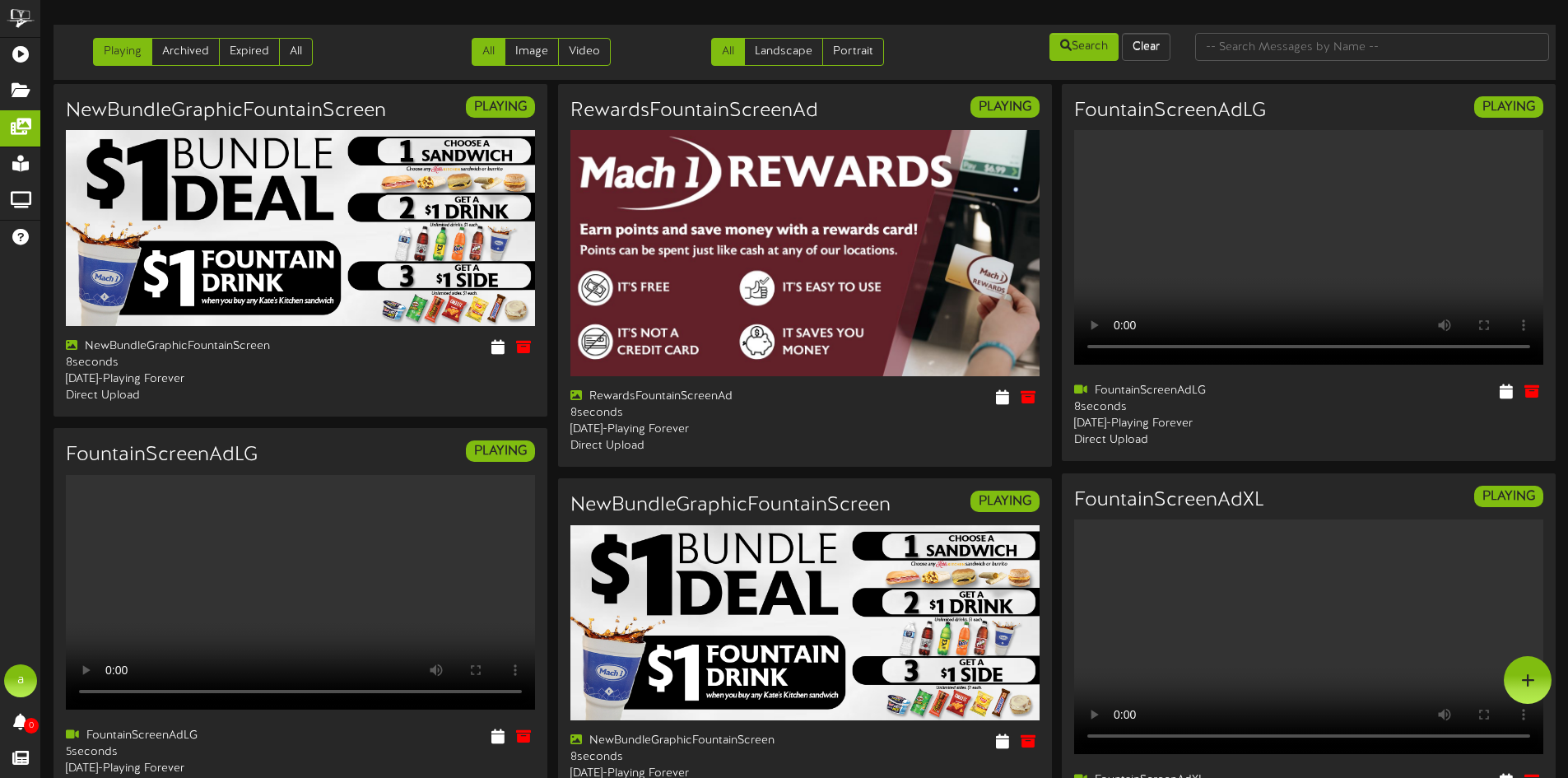
click at [949, 41] on div "Search Clear" at bounding box center [1057, 47] width 252 height 31
click at [944, 41] on div "Search Clear" at bounding box center [1057, 47] width 252 height 31
